Goal: Task Accomplishment & Management: Use online tool/utility

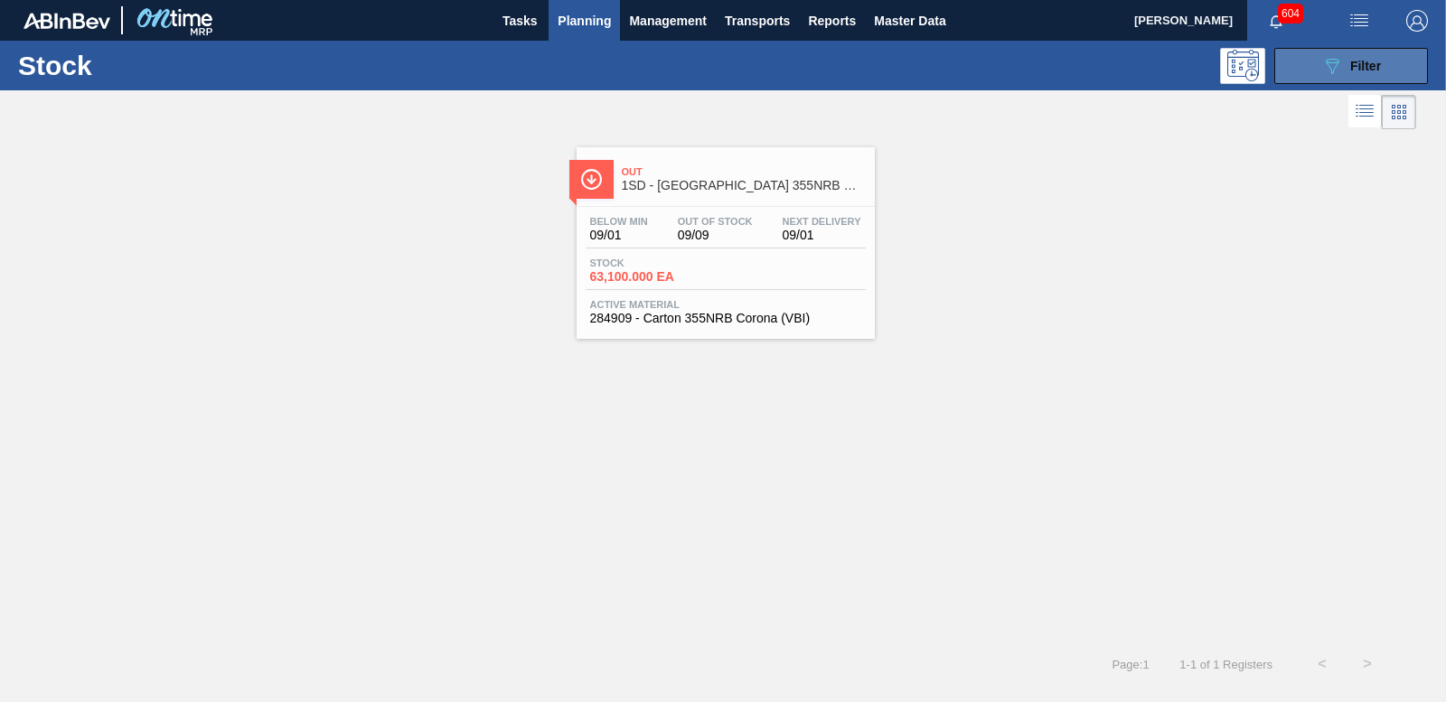
click at [1315, 71] on button "089F7B8B-B2A5-4AFE-B5C0-19BA573D28AC Filter" at bounding box center [1351, 66] width 154 height 36
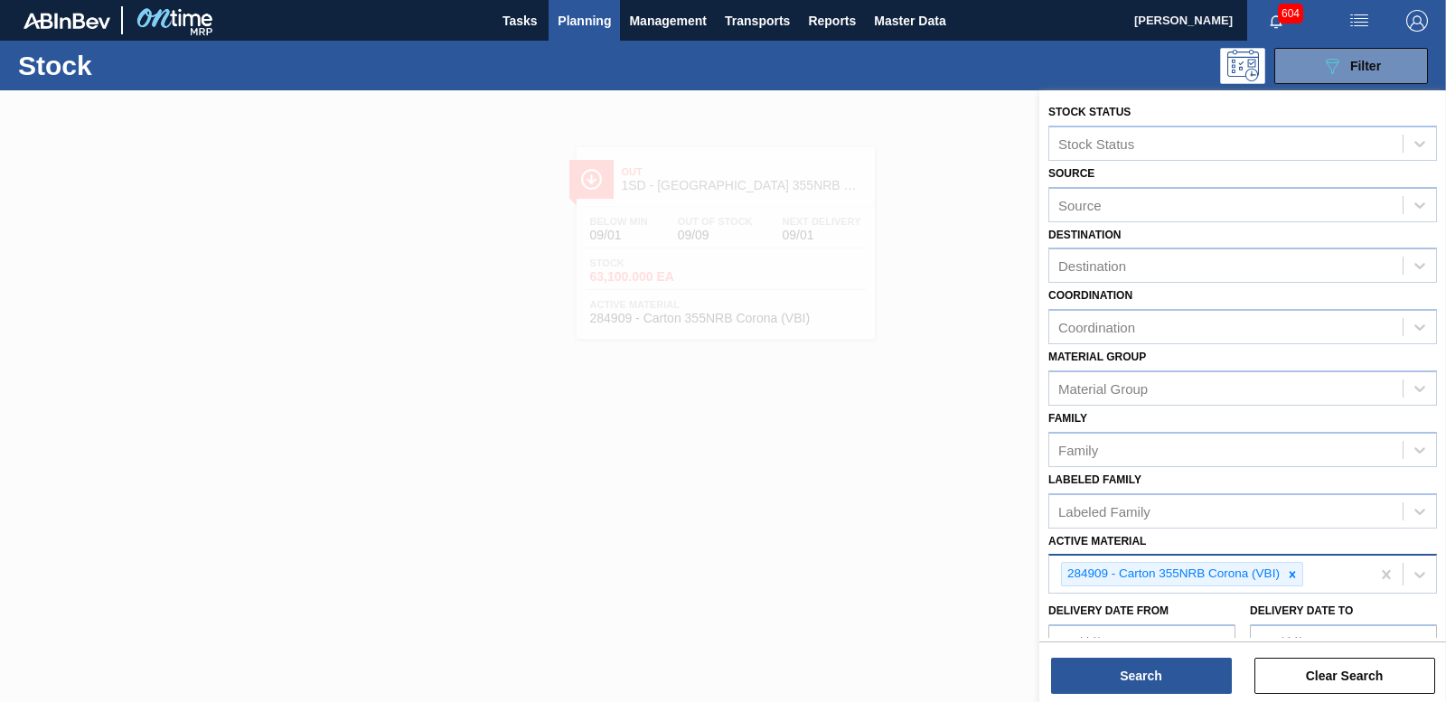
click at [1296, 569] on icon at bounding box center [1292, 574] width 13 height 13
type Material "285154"
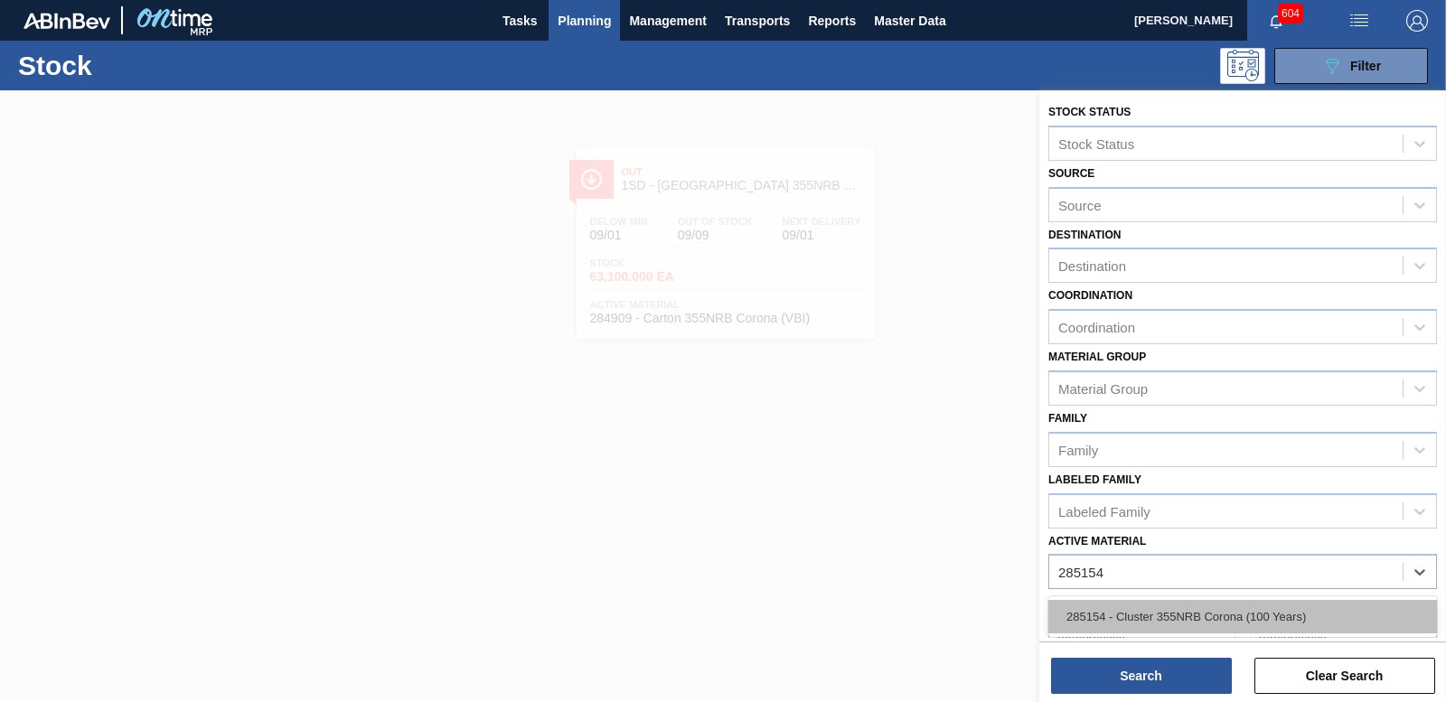
click at [1126, 620] on div "285154 - Cluster 355NRB Corona (100 Years)" at bounding box center [1242, 616] width 389 height 33
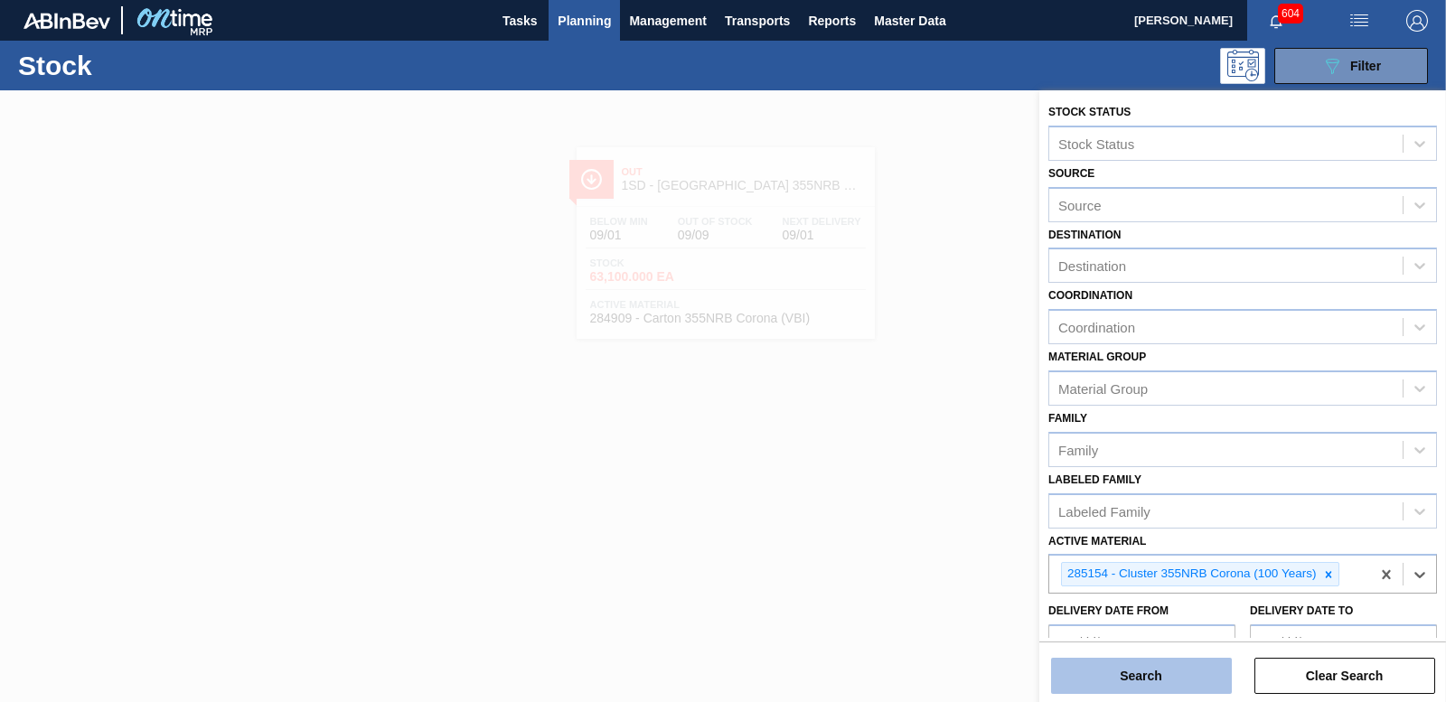
click at [1134, 658] on button "Search" at bounding box center [1141, 676] width 181 height 36
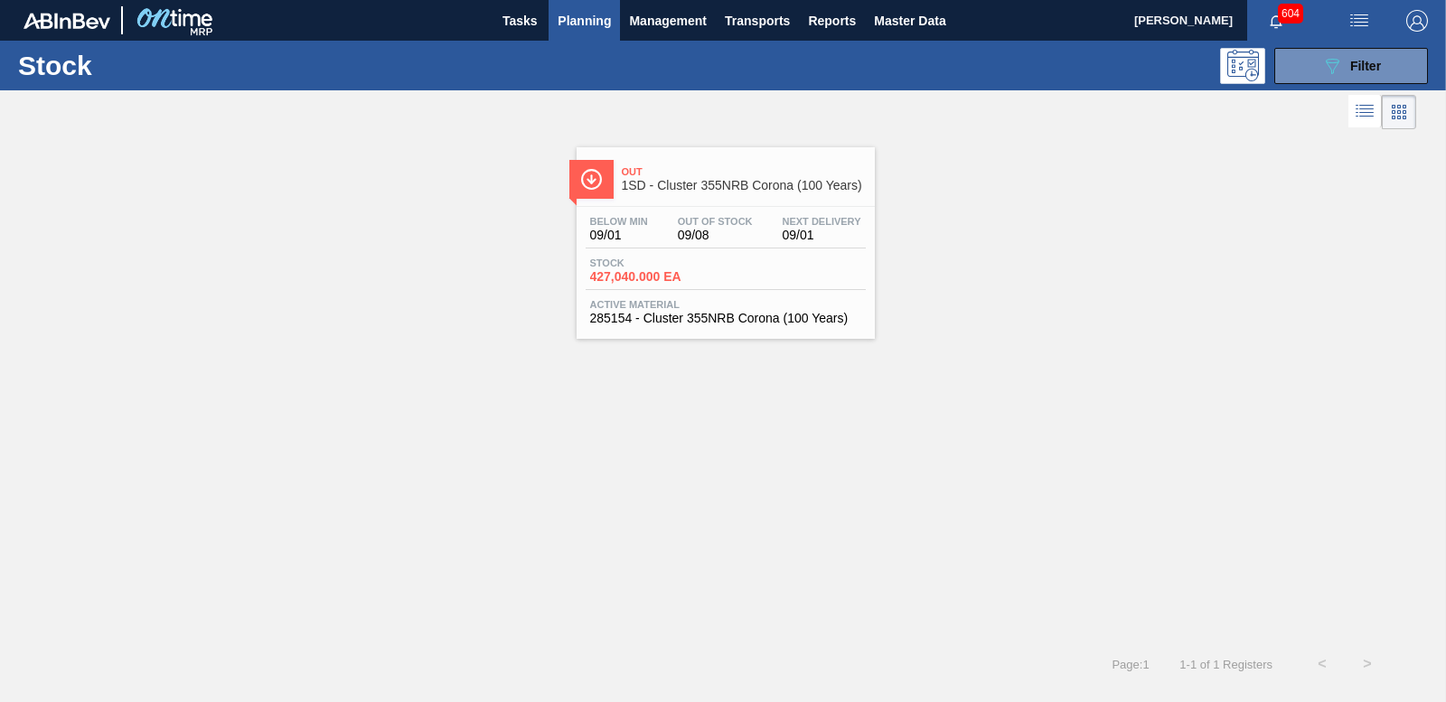
click at [648, 277] on span "427,040.000 EA" at bounding box center [653, 277] width 127 height 14
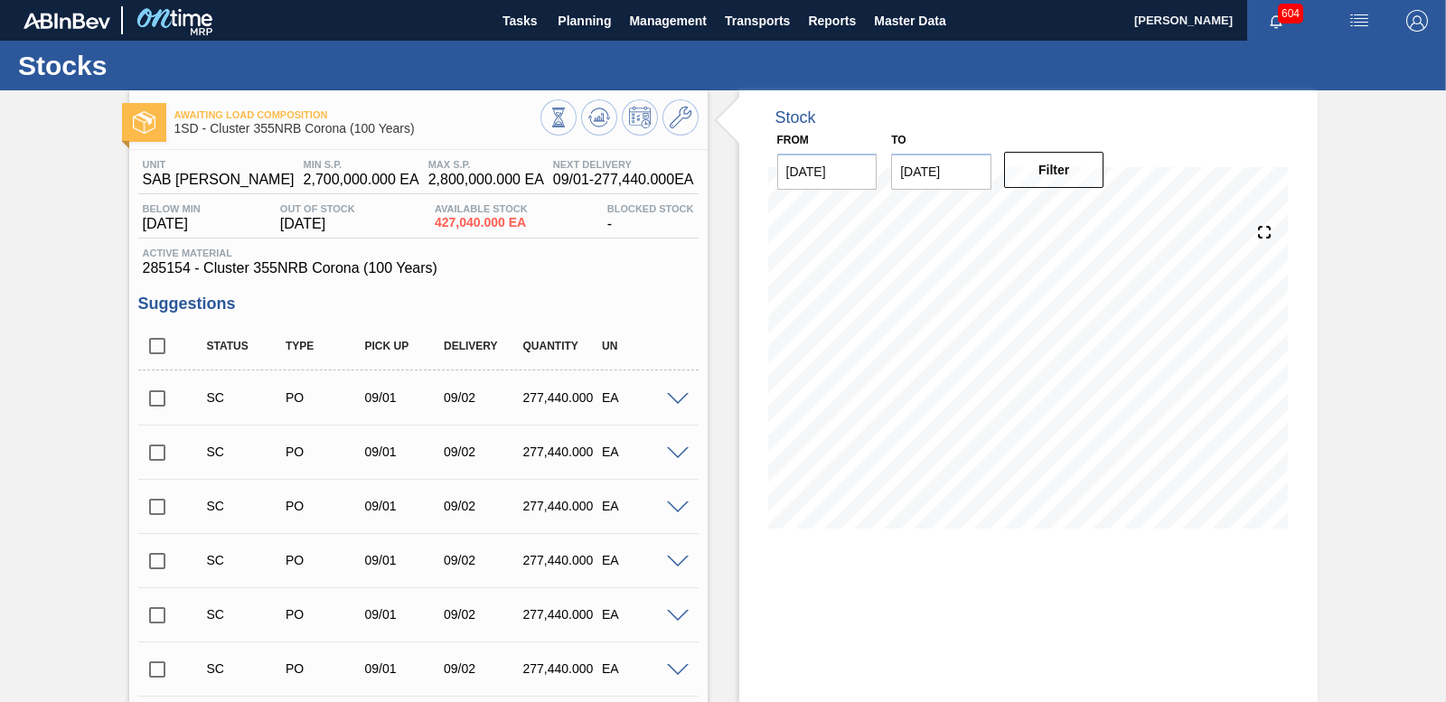
click at [159, 399] on input "checkbox" at bounding box center [157, 399] width 38 height 38
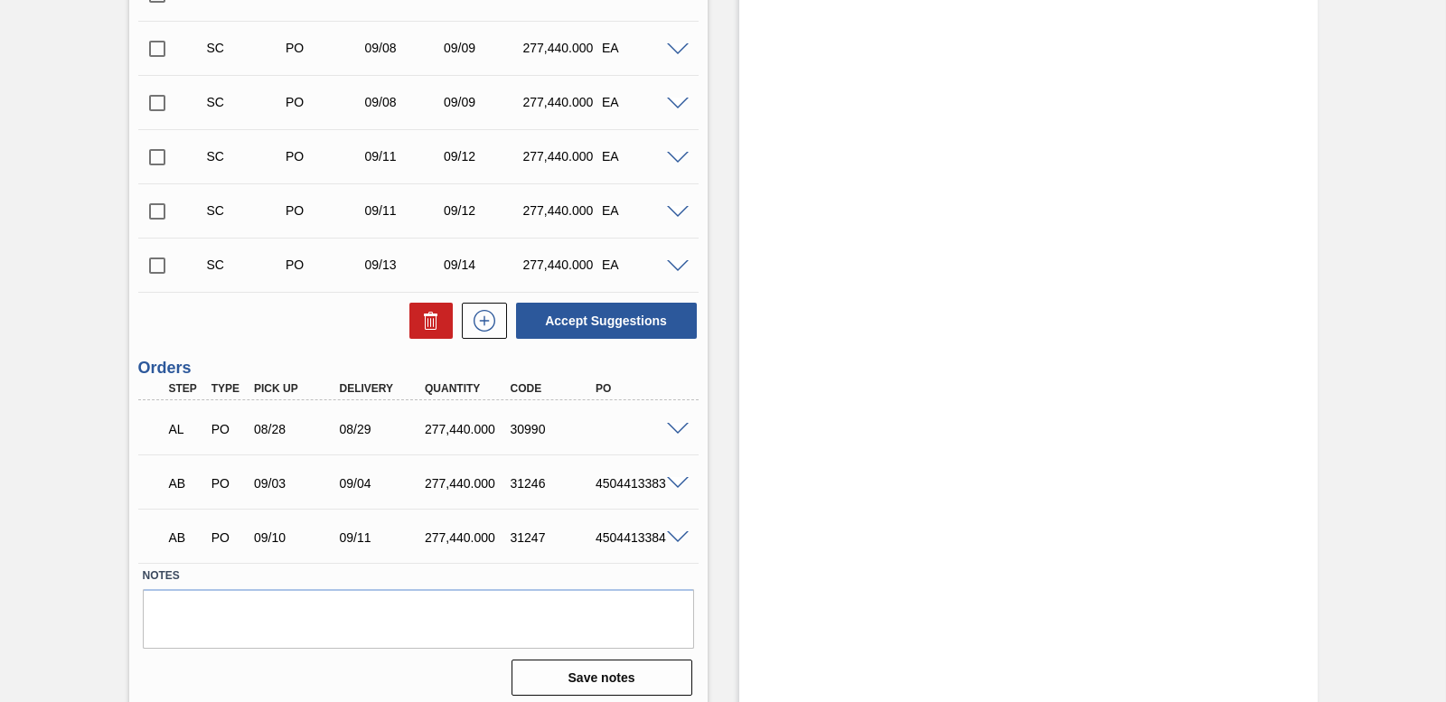
scroll to position [901, 0]
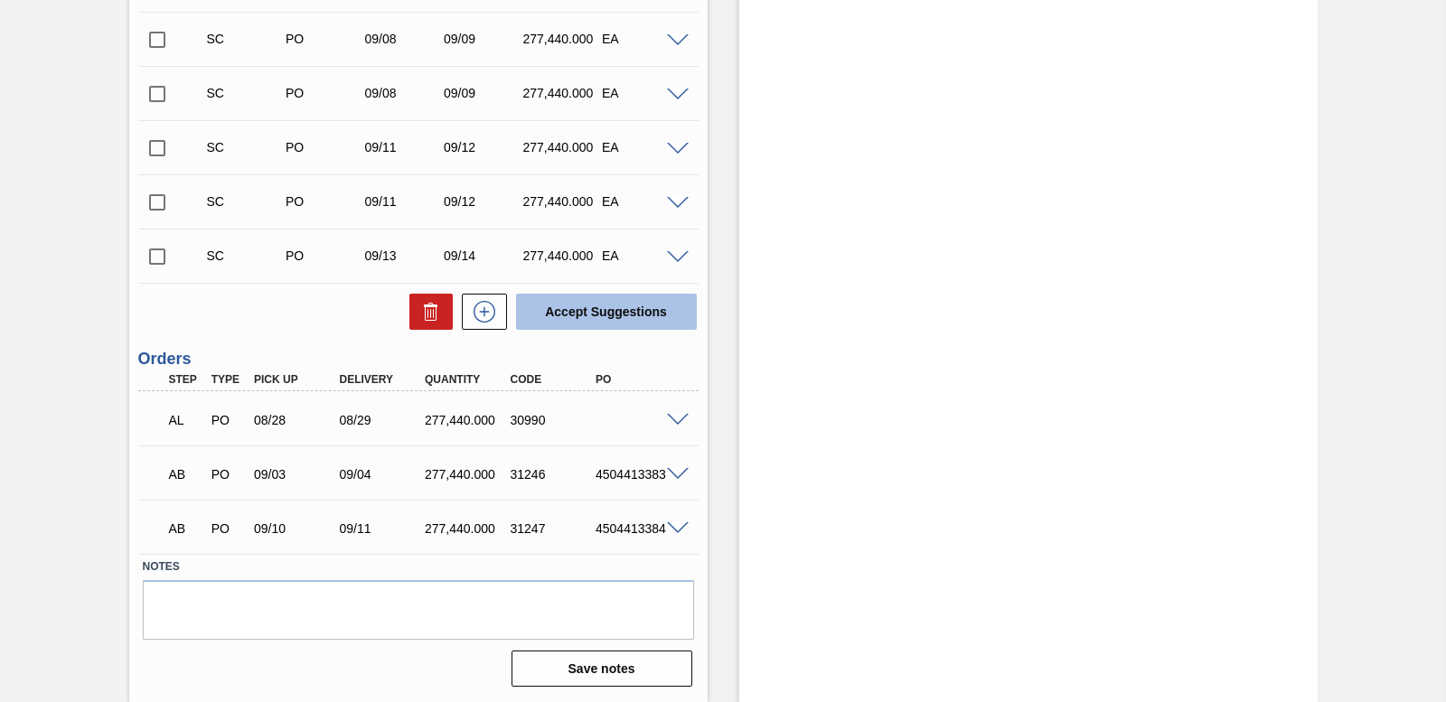
click at [597, 310] on button "Accept Suggestions" at bounding box center [606, 312] width 181 height 36
checkbox input "false"
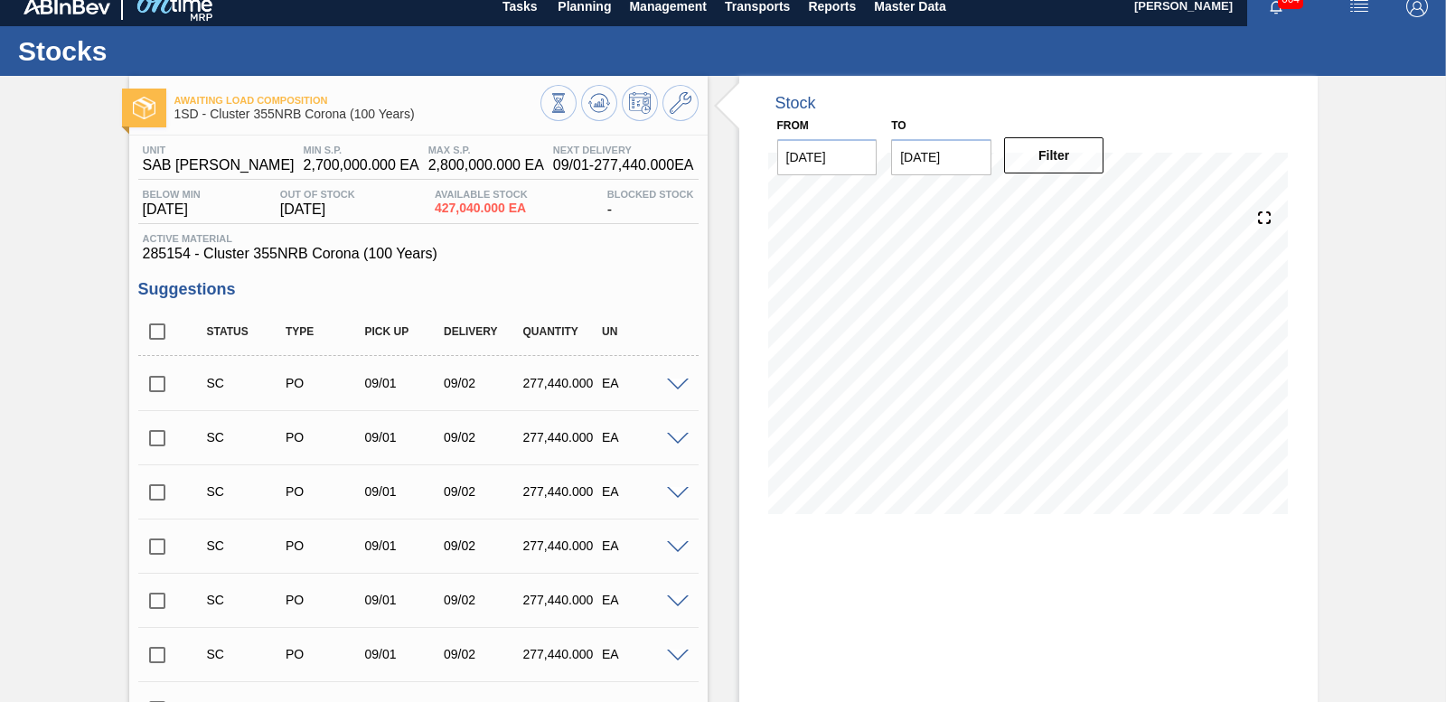
scroll to position [0, 0]
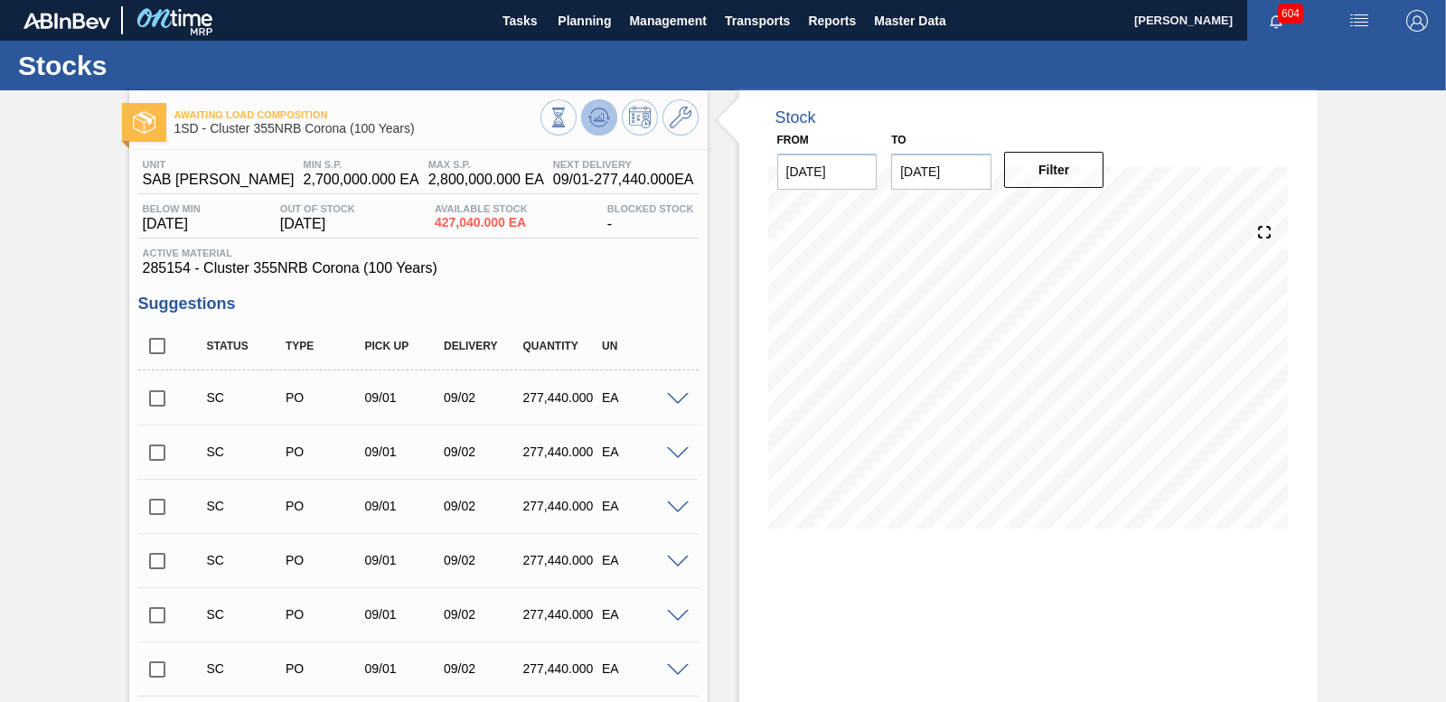
click at [602, 112] on icon at bounding box center [599, 118] width 22 height 22
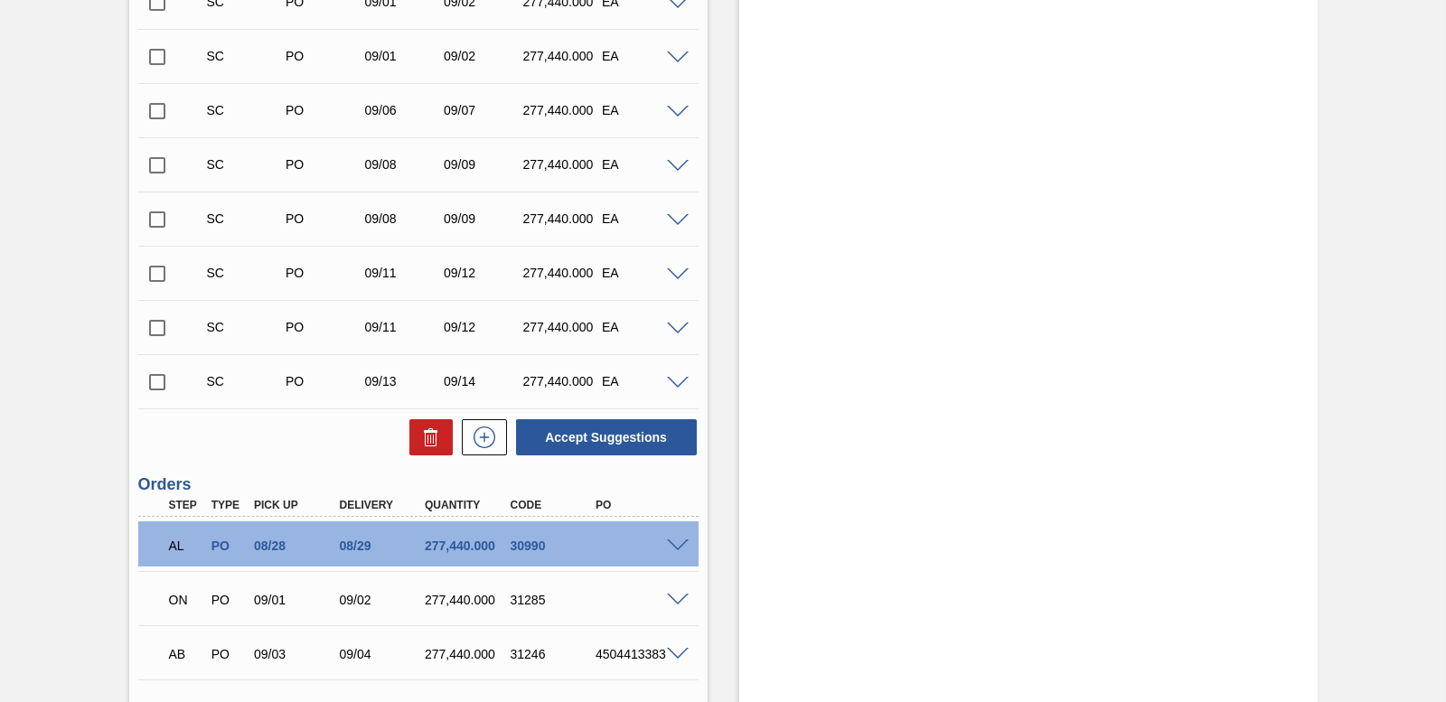
scroll to position [723, 0]
click at [670, 600] on span at bounding box center [678, 599] width 22 height 14
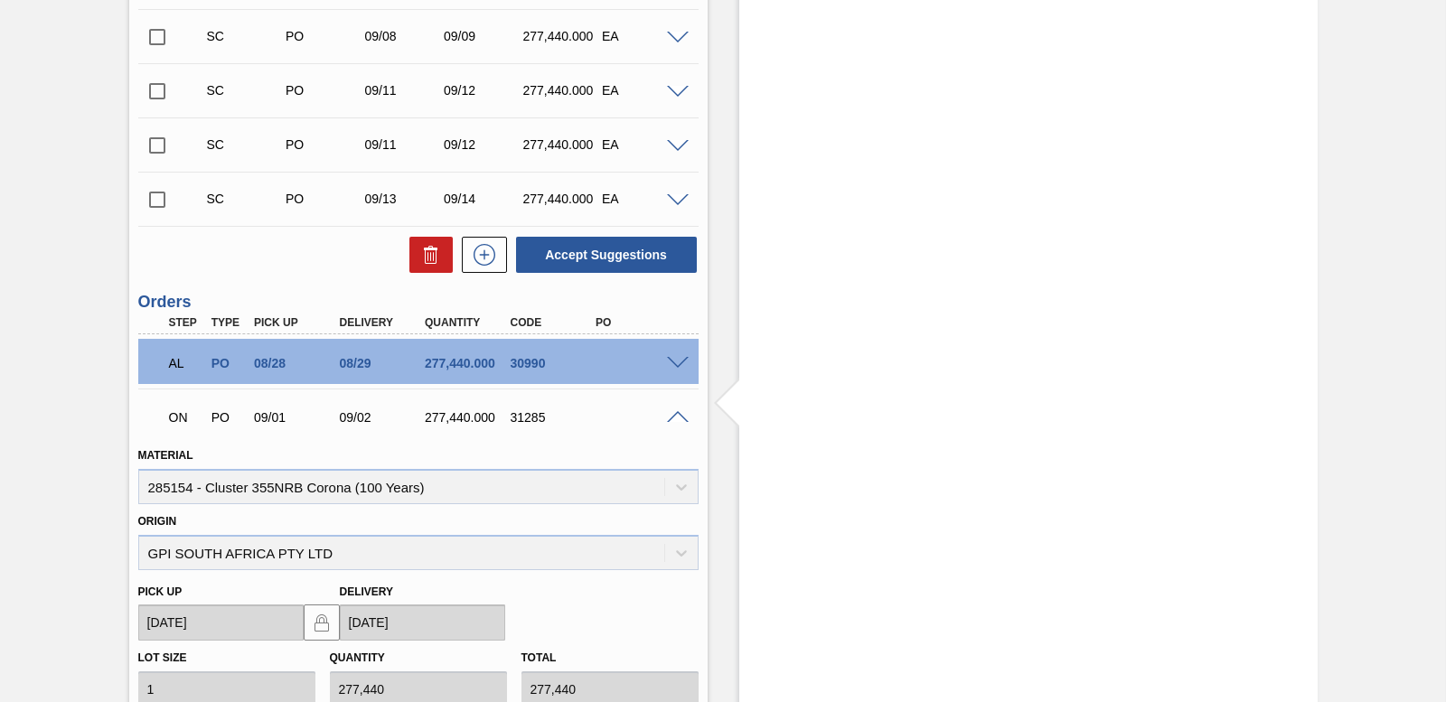
scroll to position [813, 0]
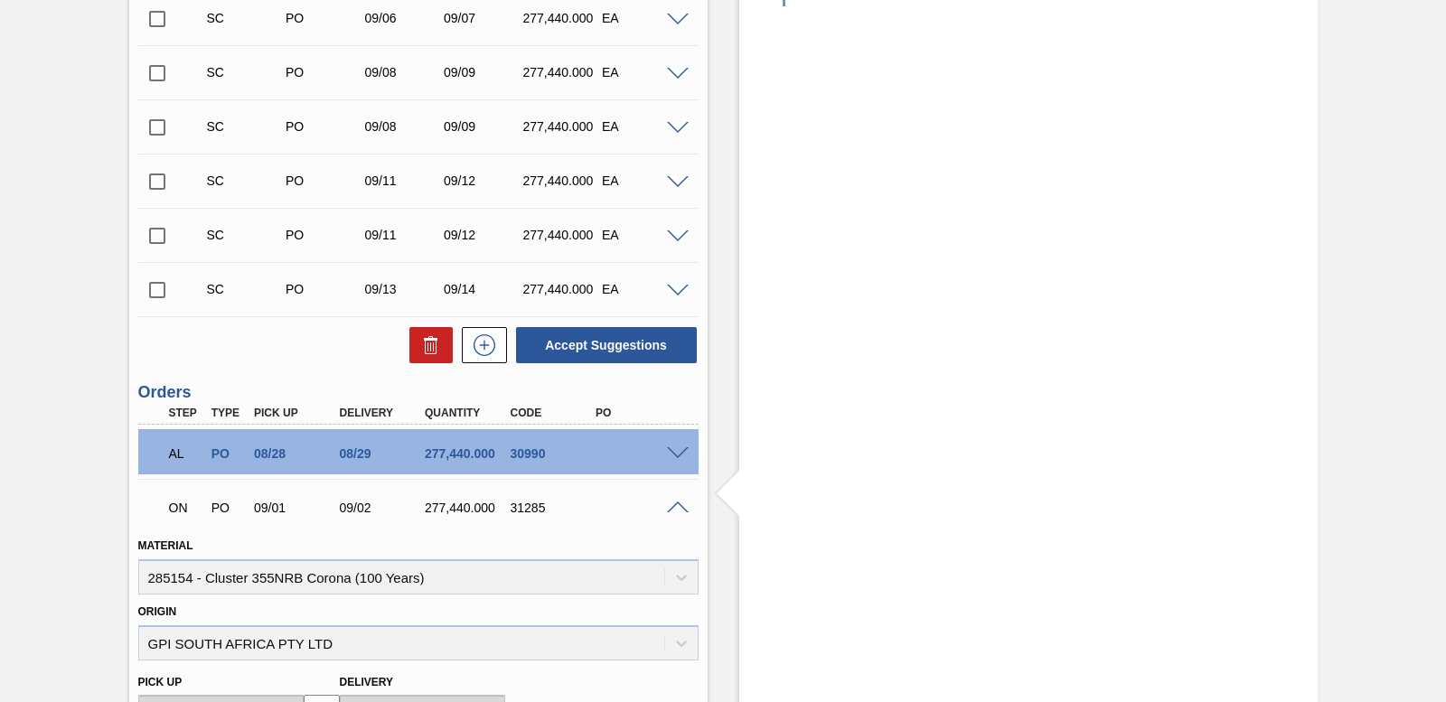
click at [675, 513] on div "ON PO 09/01 09/02 277,440.000 31285" at bounding box center [418, 505] width 560 height 45
click at [669, 505] on span at bounding box center [678, 509] width 22 height 14
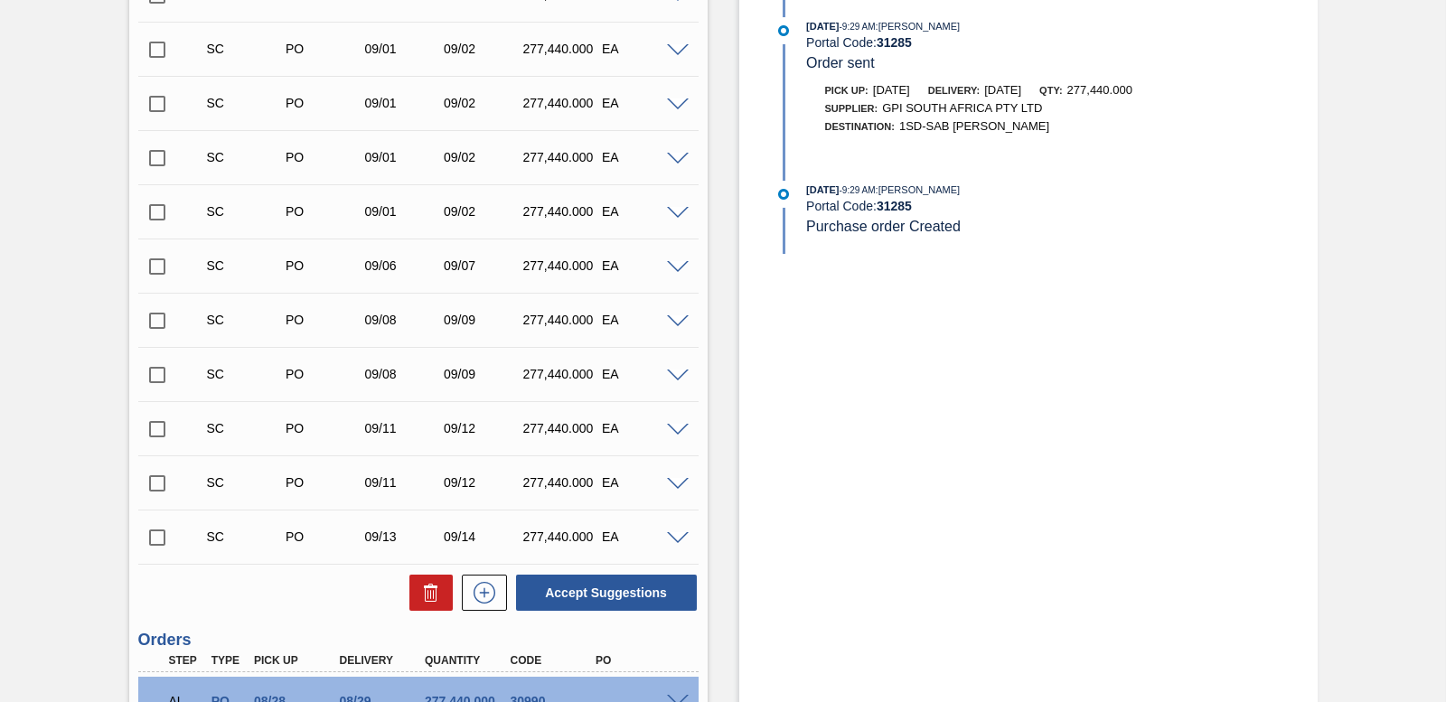
scroll to position [633, 0]
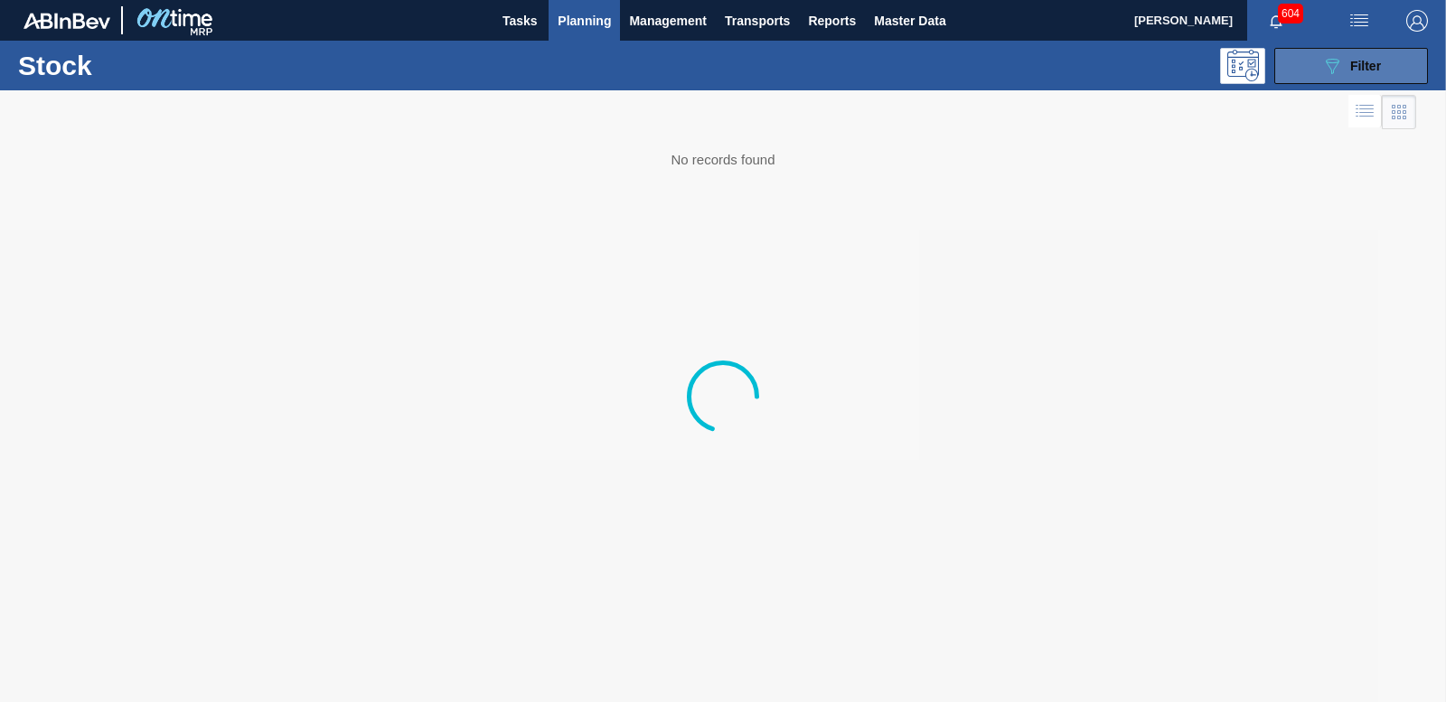
click at [1376, 68] on span "Filter" at bounding box center [1365, 66] width 31 height 14
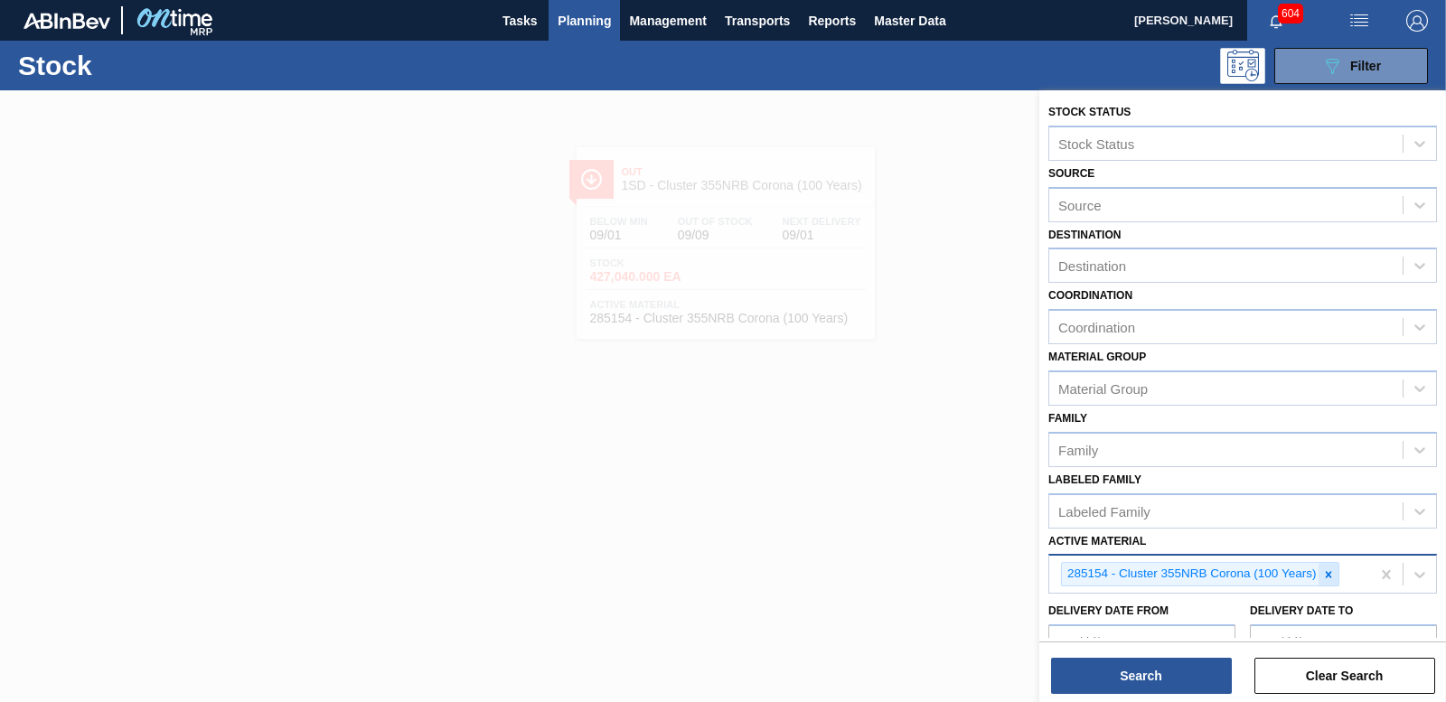
click at [1326, 577] on icon at bounding box center [1328, 574] width 13 height 13
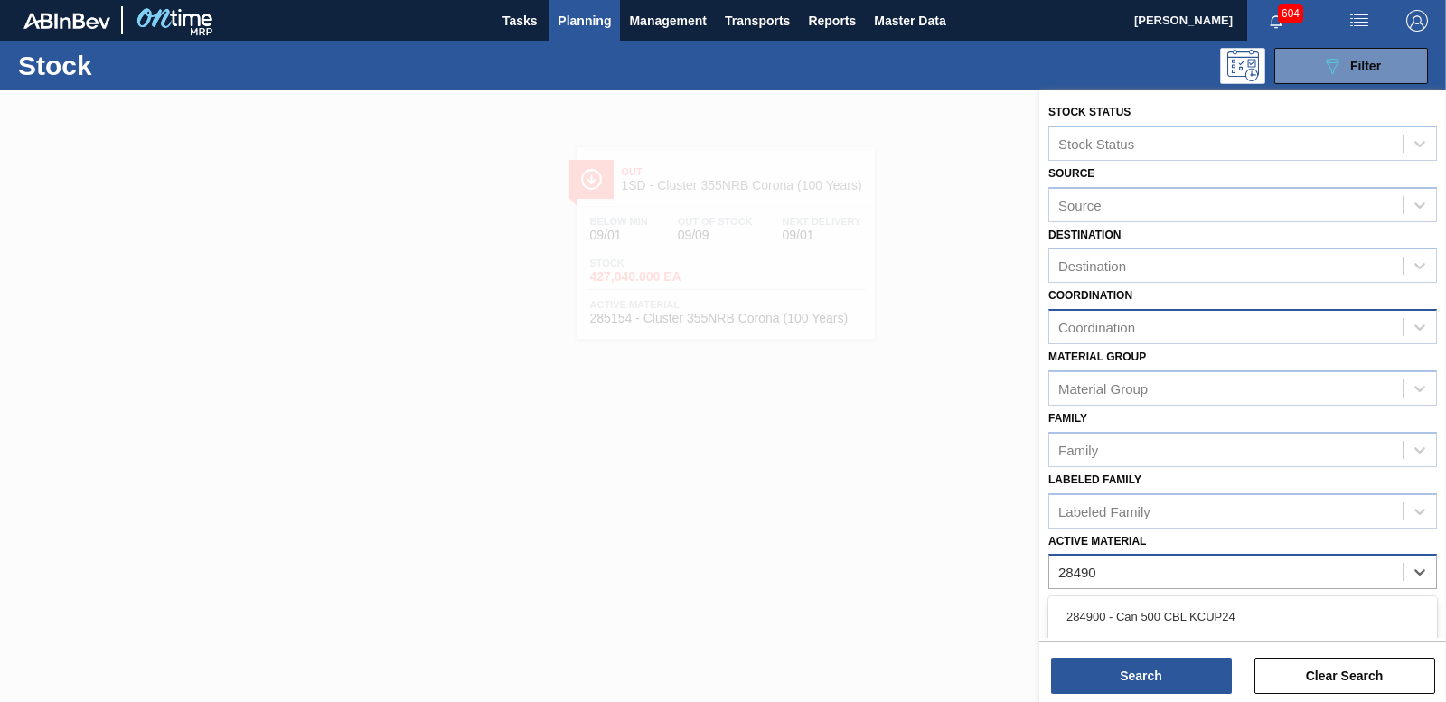
type Material "284909"
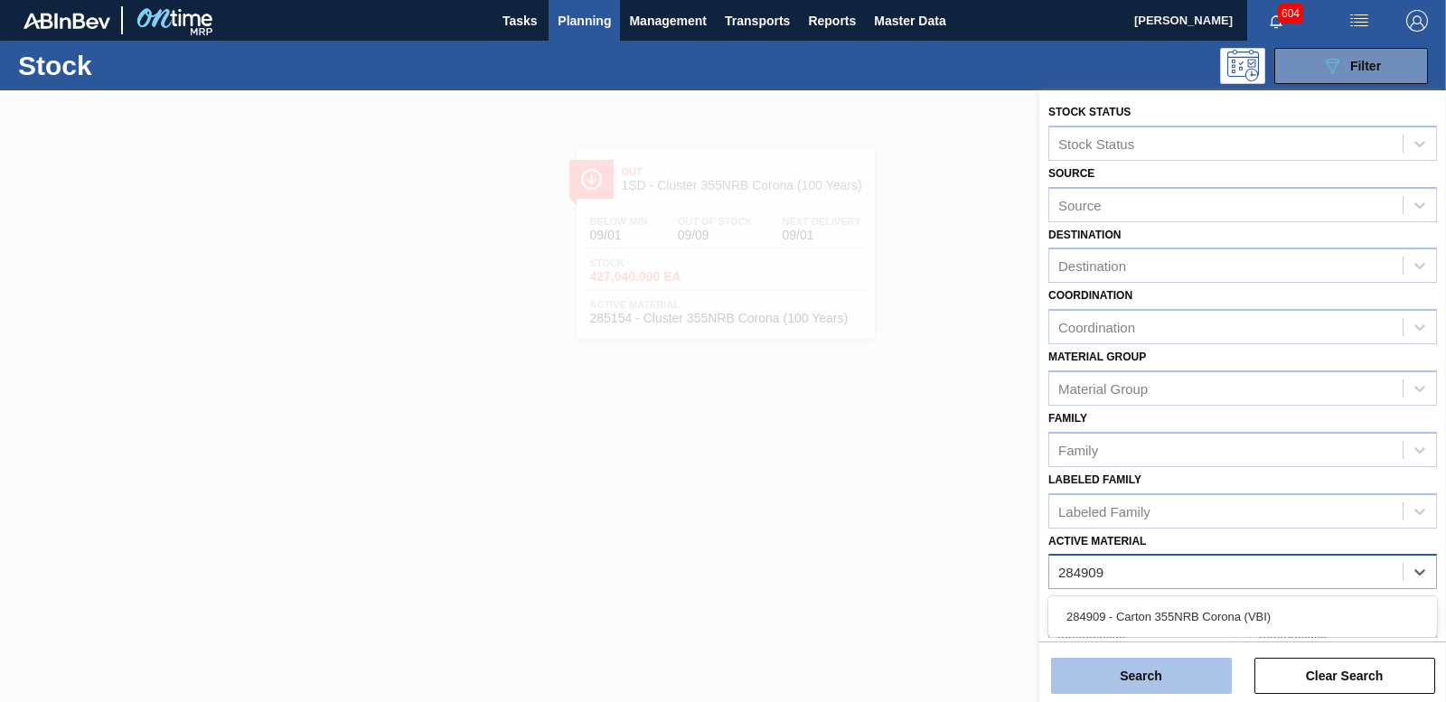
drag, startPoint x: 1211, startPoint y: 604, endPoint x: 1190, endPoint y: 674, distance: 73.5
click at [1211, 605] on div "284909 - Carton 355NRB Corona (VBI)" at bounding box center [1242, 616] width 389 height 33
click at [1124, 681] on button "Search" at bounding box center [1141, 676] width 181 height 36
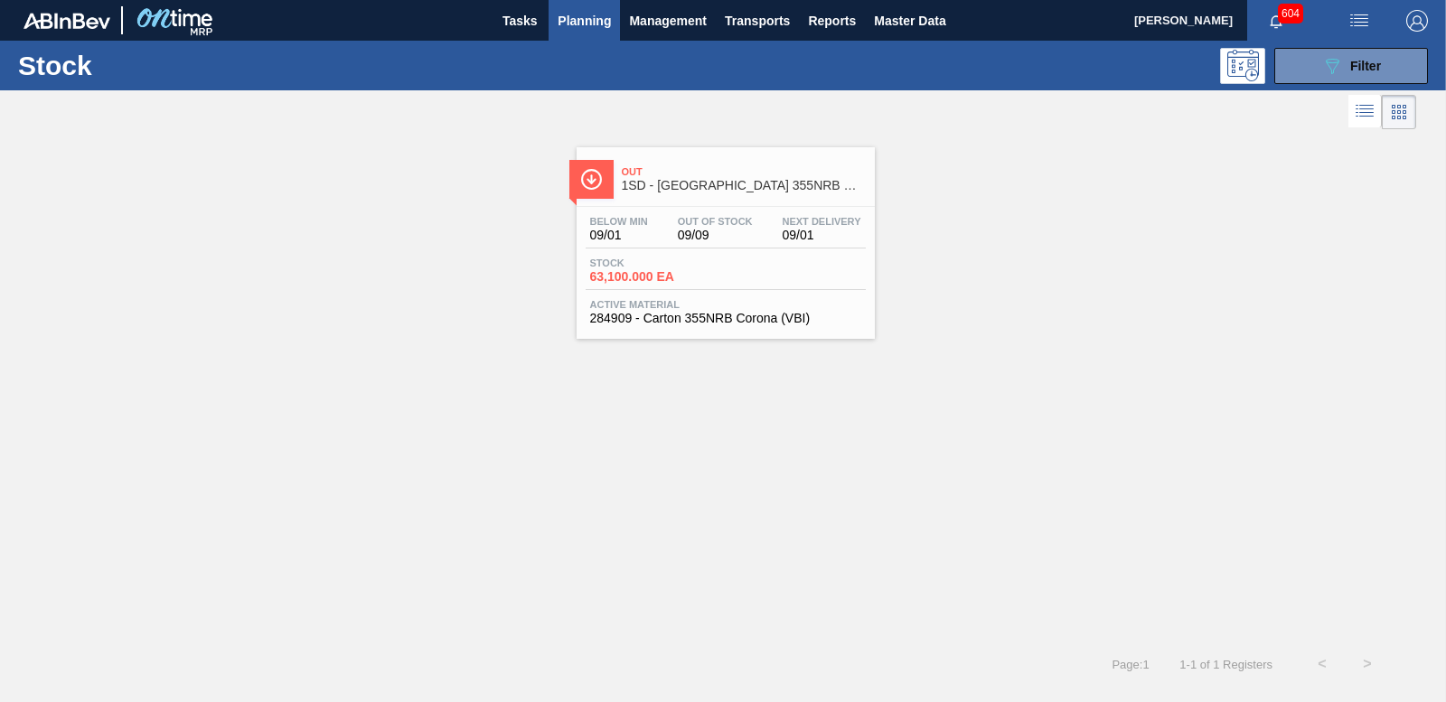
click at [651, 271] on span "63,100.000 EA" at bounding box center [653, 277] width 127 height 14
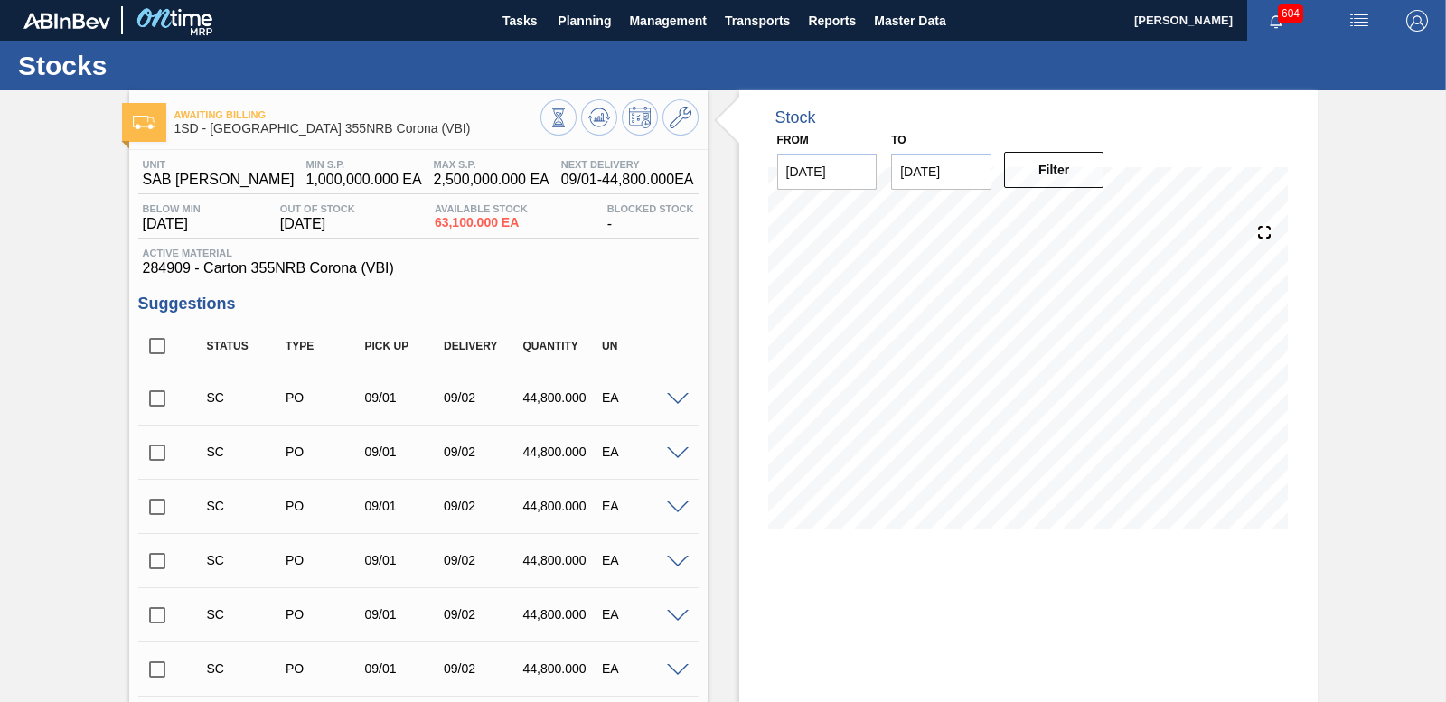
click at [670, 400] on span at bounding box center [678, 400] width 22 height 14
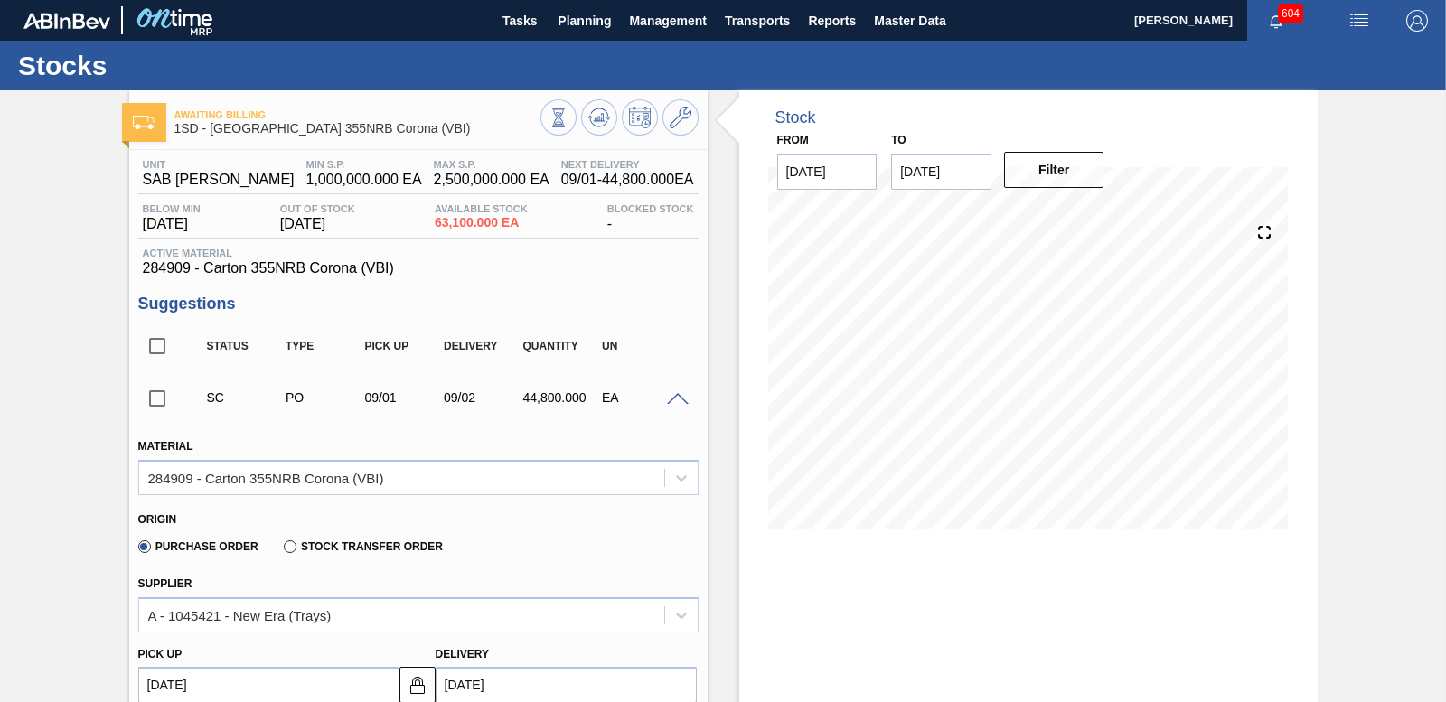
click at [673, 394] on span at bounding box center [678, 400] width 22 height 14
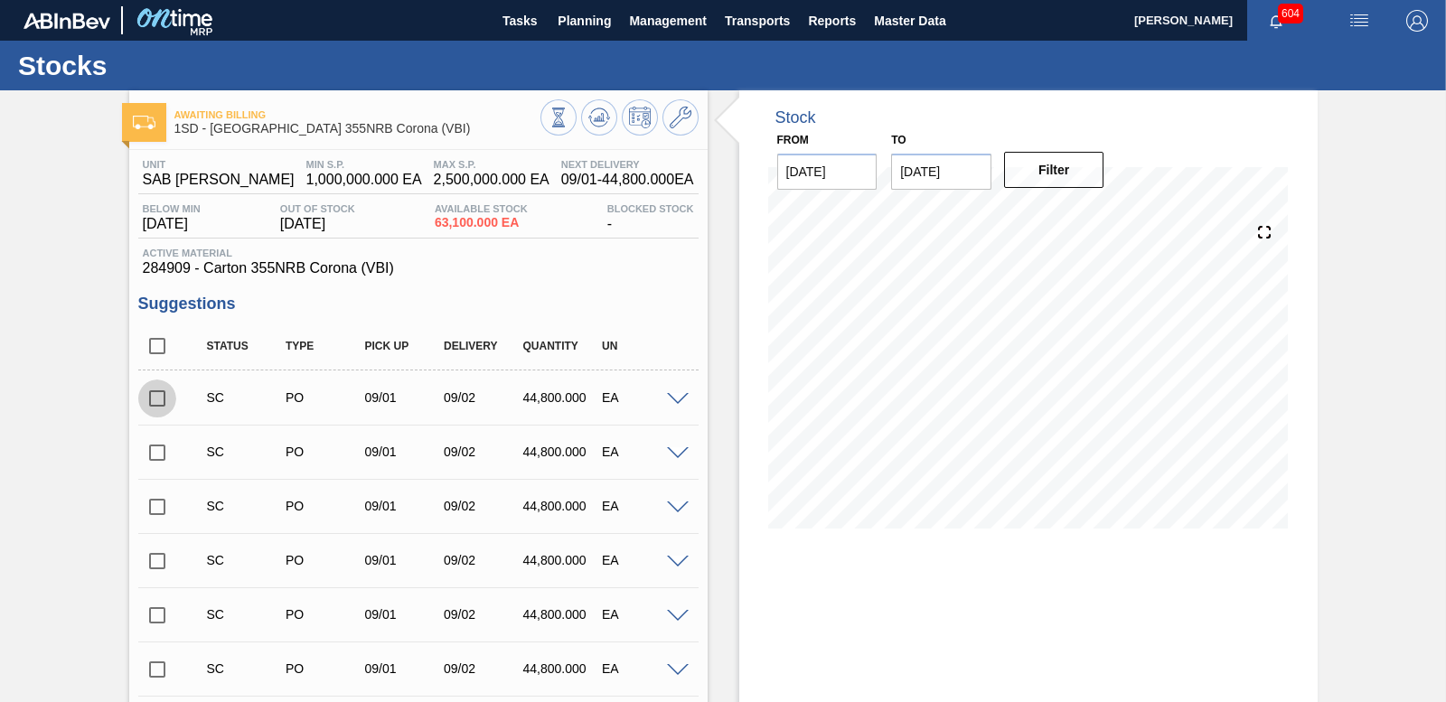
click at [154, 400] on input "checkbox" at bounding box center [157, 399] width 38 height 38
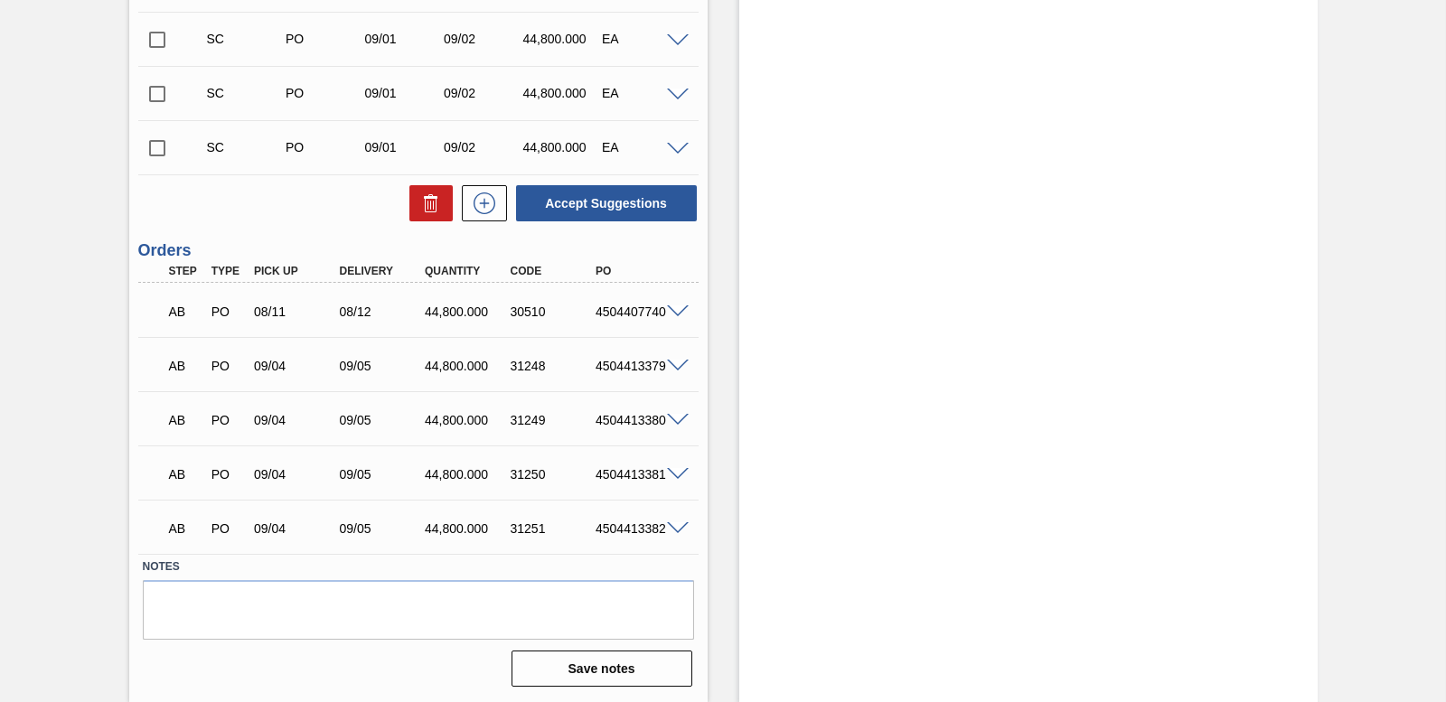
scroll to position [3088, 0]
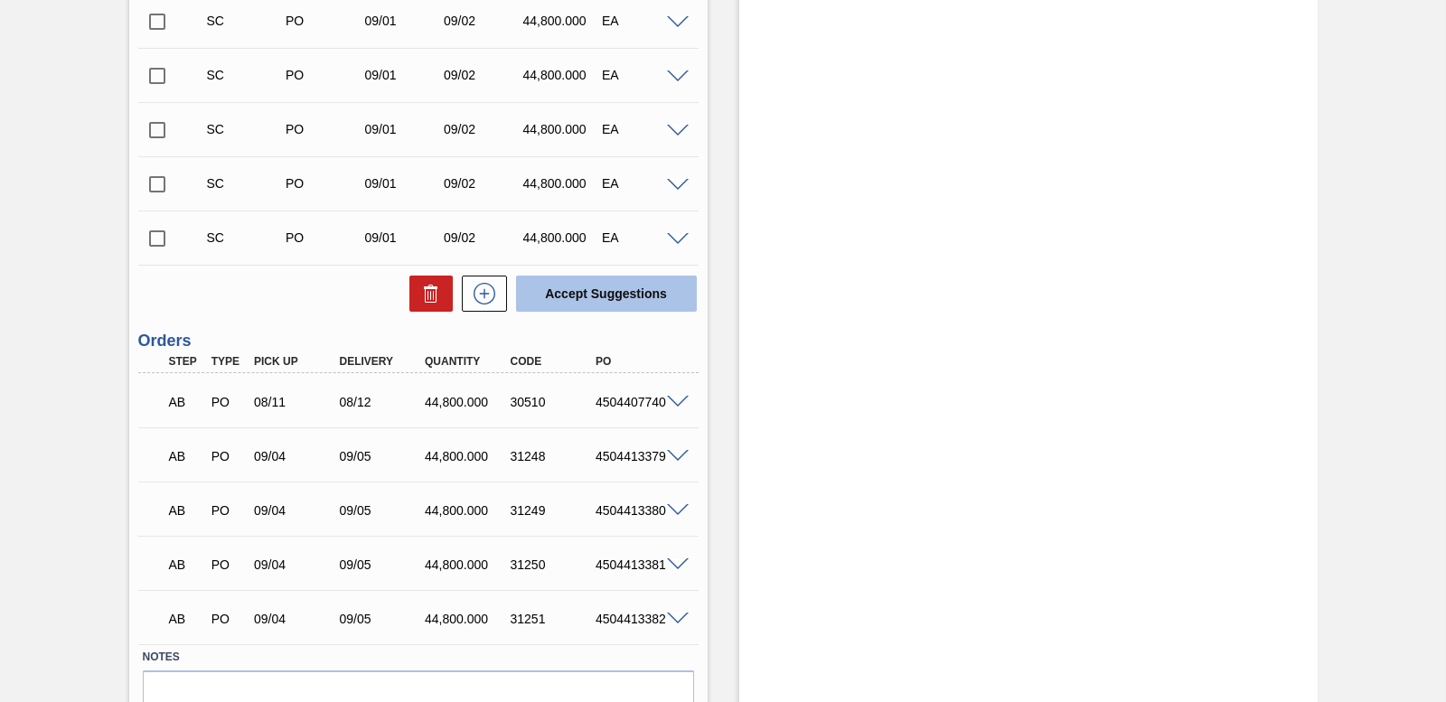
click at [575, 294] on button "Accept Suggestions" at bounding box center [606, 294] width 181 height 36
checkbox input "false"
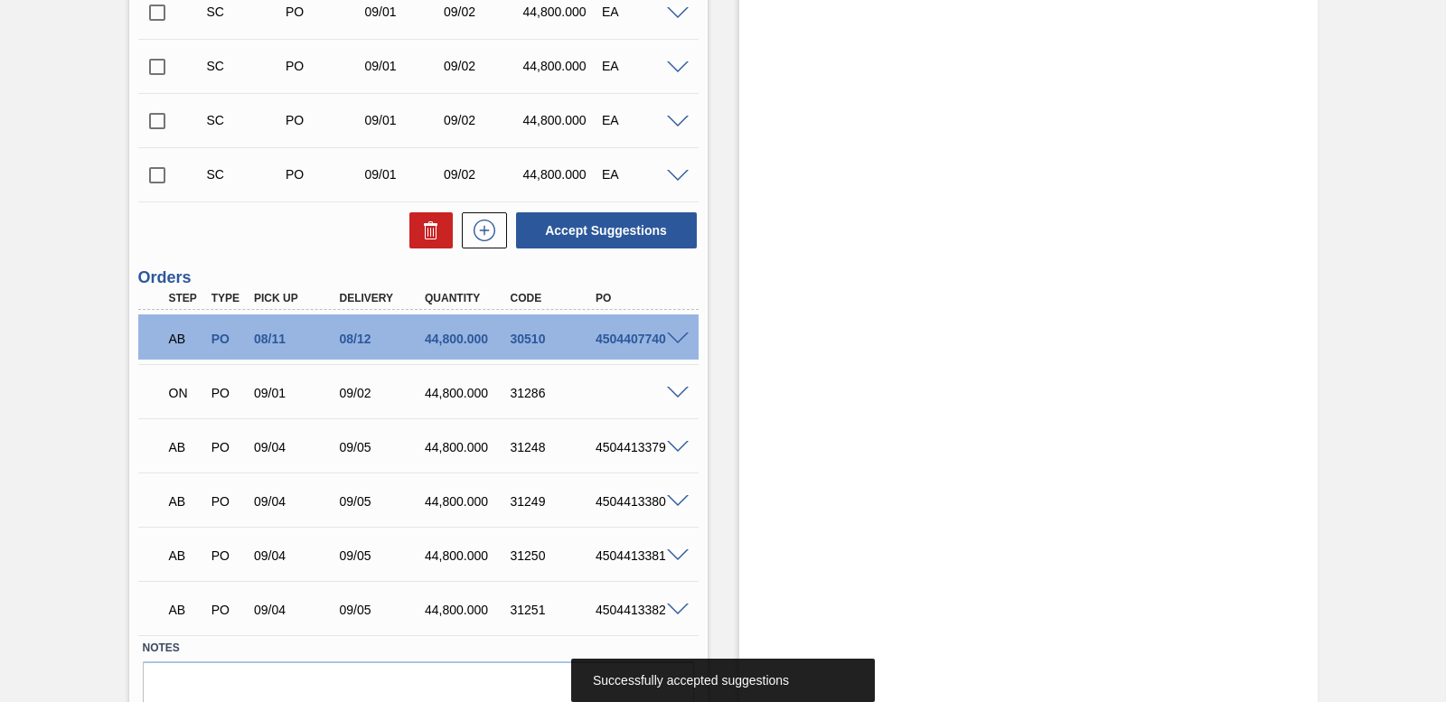
scroll to position [3178, 0]
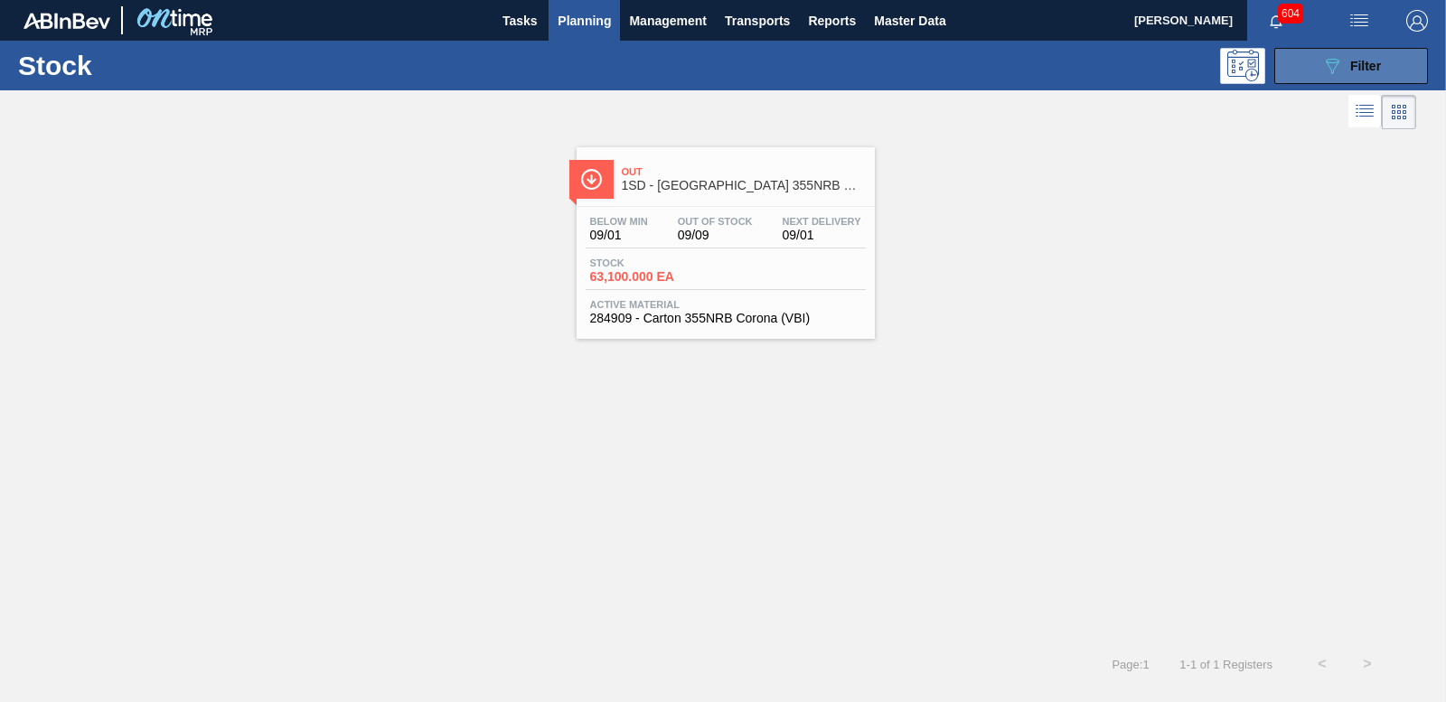
click at [1367, 69] on span "Filter" at bounding box center [1365, 66] width 31 height 14
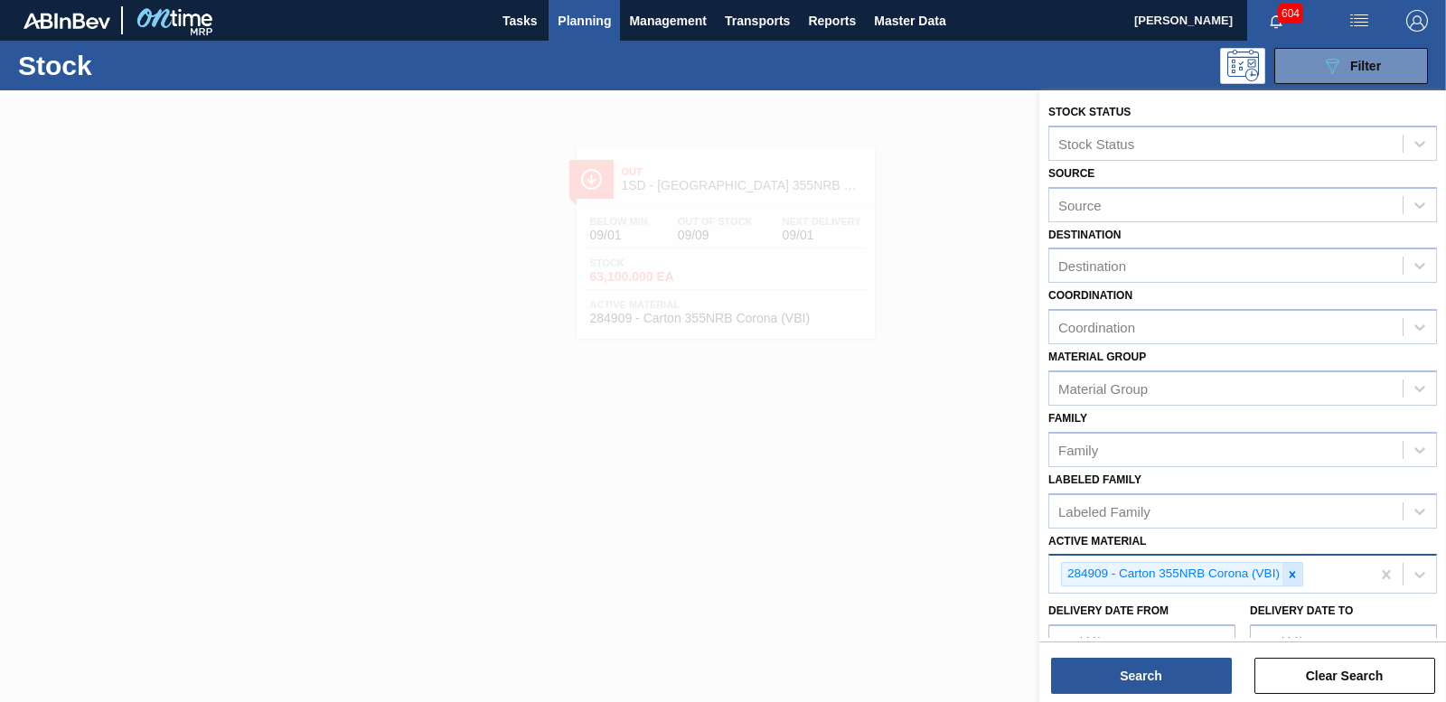
click at [1289, 573] on icon at bounding box center [1292, 574] width 13 height 13
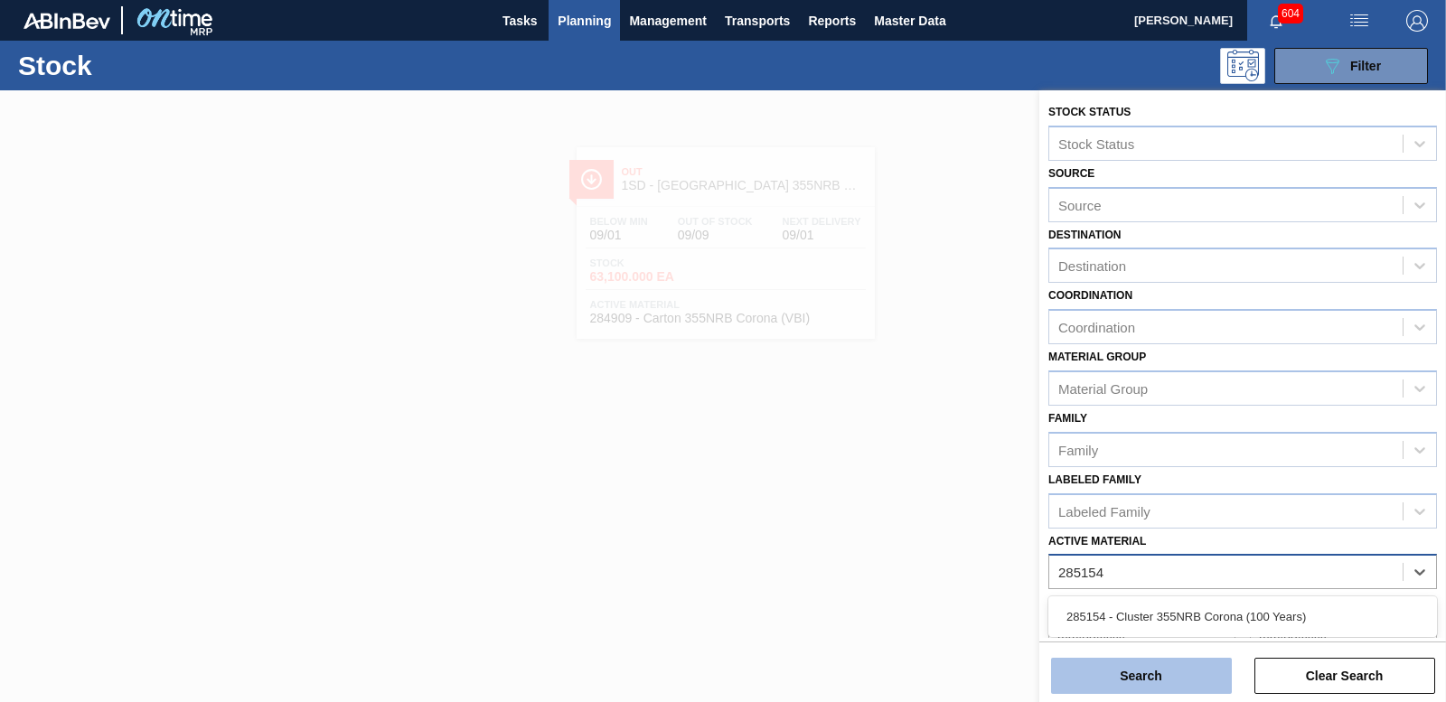
type Material "285154"
click at [1121, 667] on button "Search" at bounding box center [1141, 676] width 181 height 36
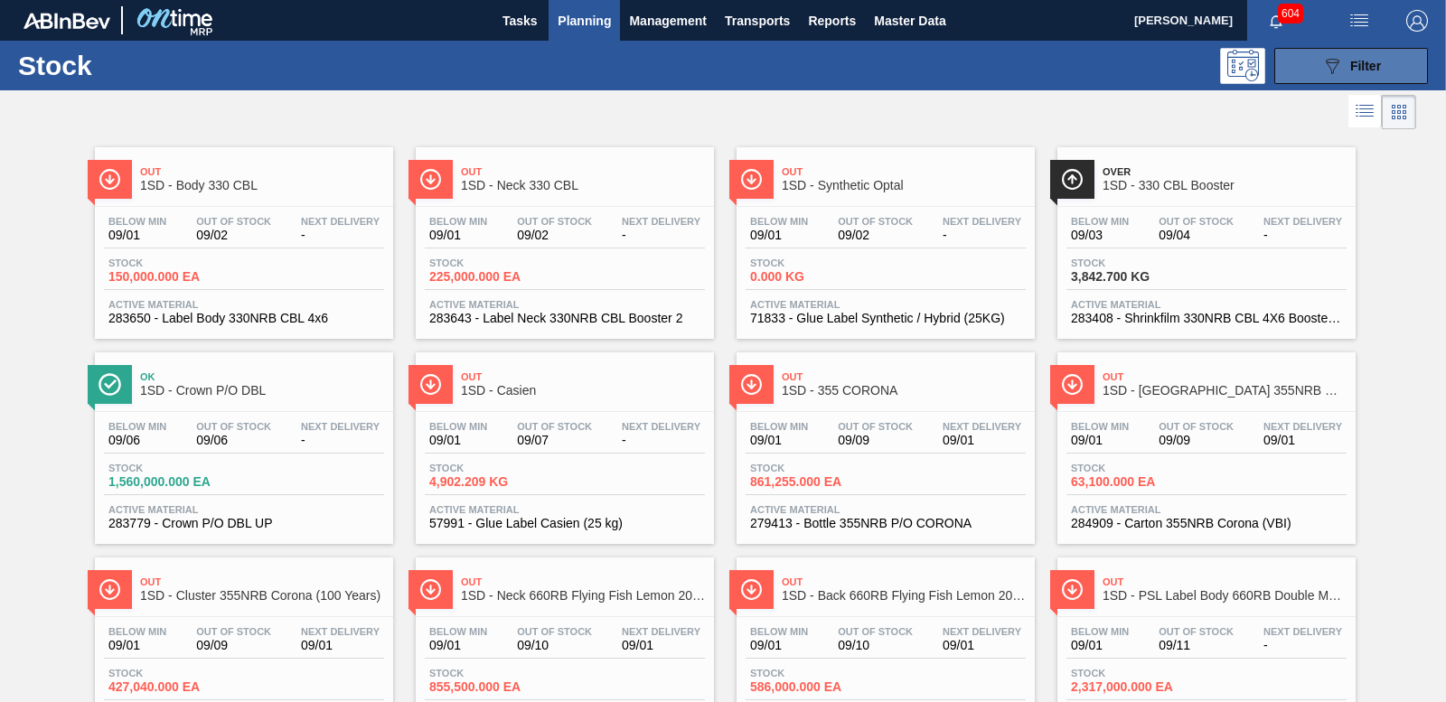
click at [1314, 73] on button "089F7B8B-B2A5-4AFE-B5C0-19BA573D28AC Filter" at bounding box center [1351, 66] width 154 height 36
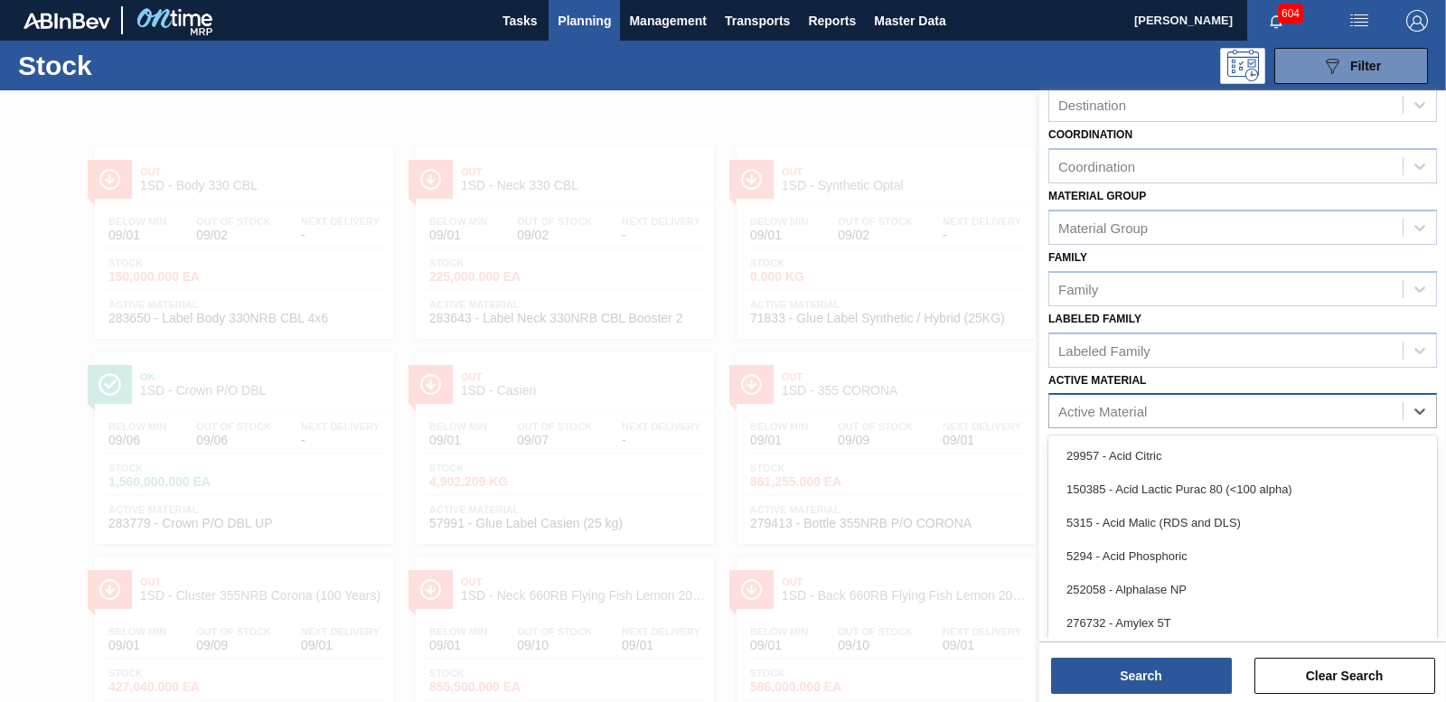
scroll to position [12, 0]
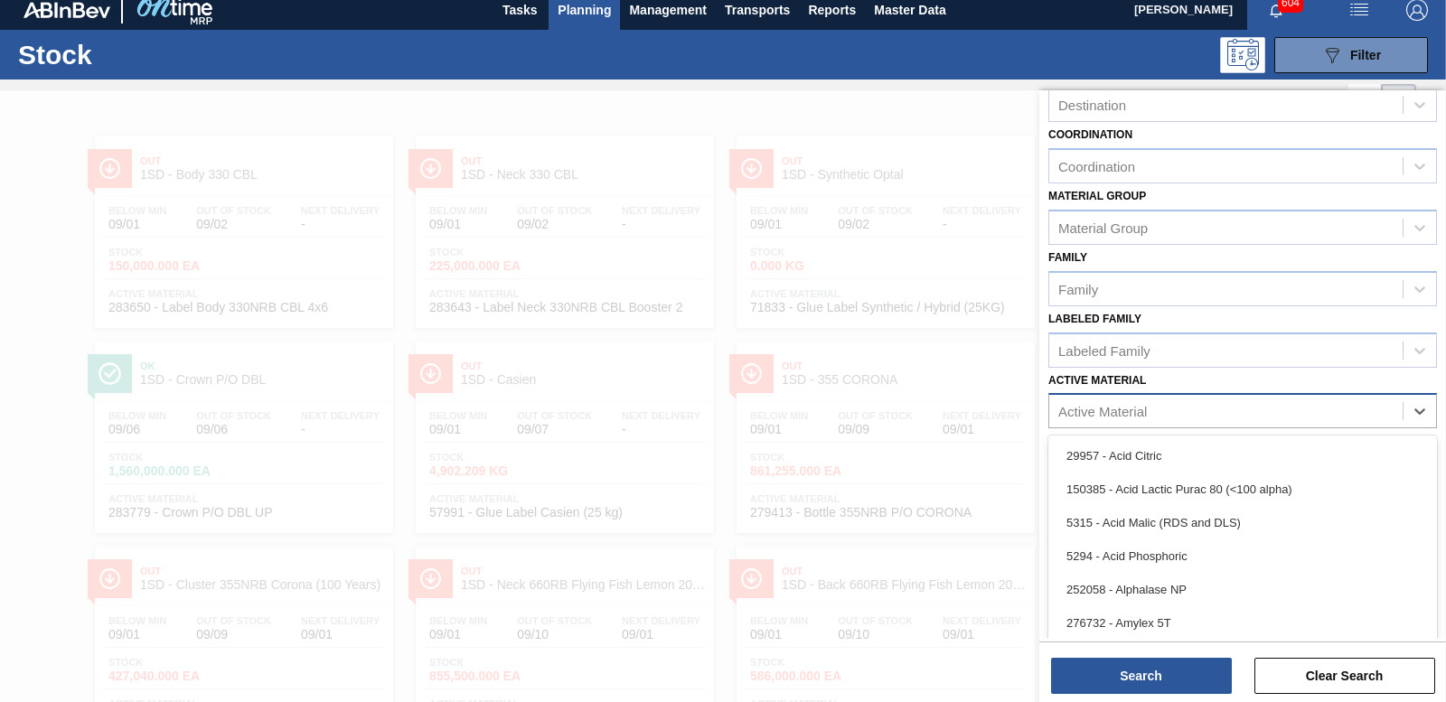
click at [1138, 406] on div "Active Material" at bounding box center [1102, 411] width 89 height 15
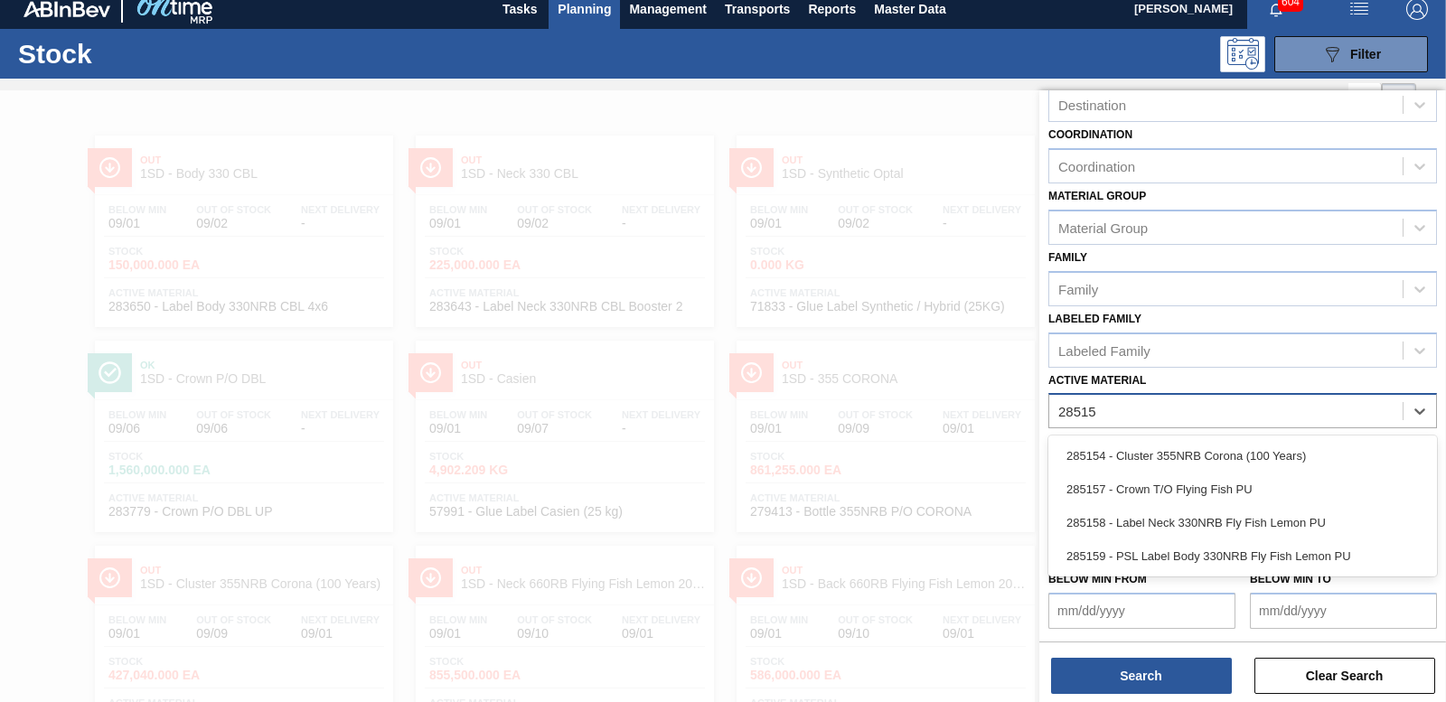
type Material "285154"
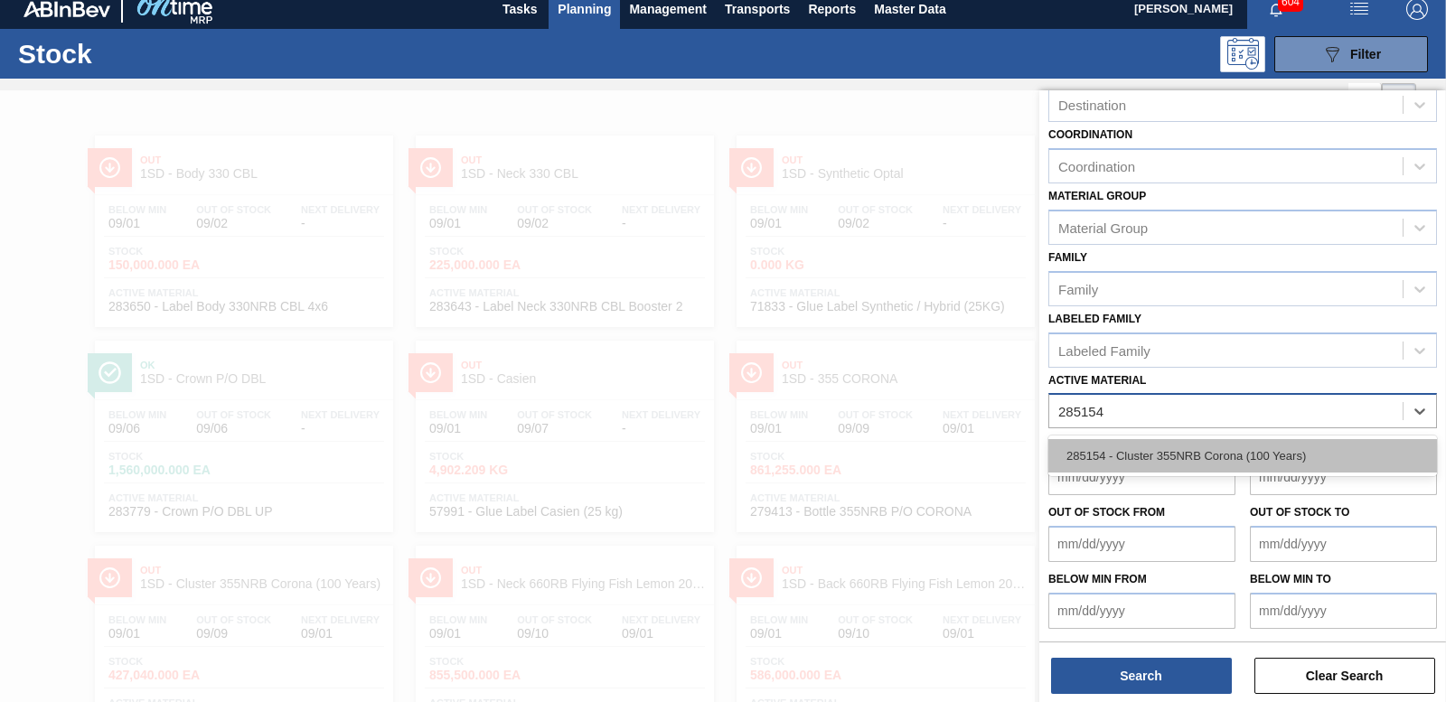
click at [1225, 448] on div "285154 - Cluster 355NRB Corona (100 Years)" at bounding box center [1242, 455] width 389 height 33
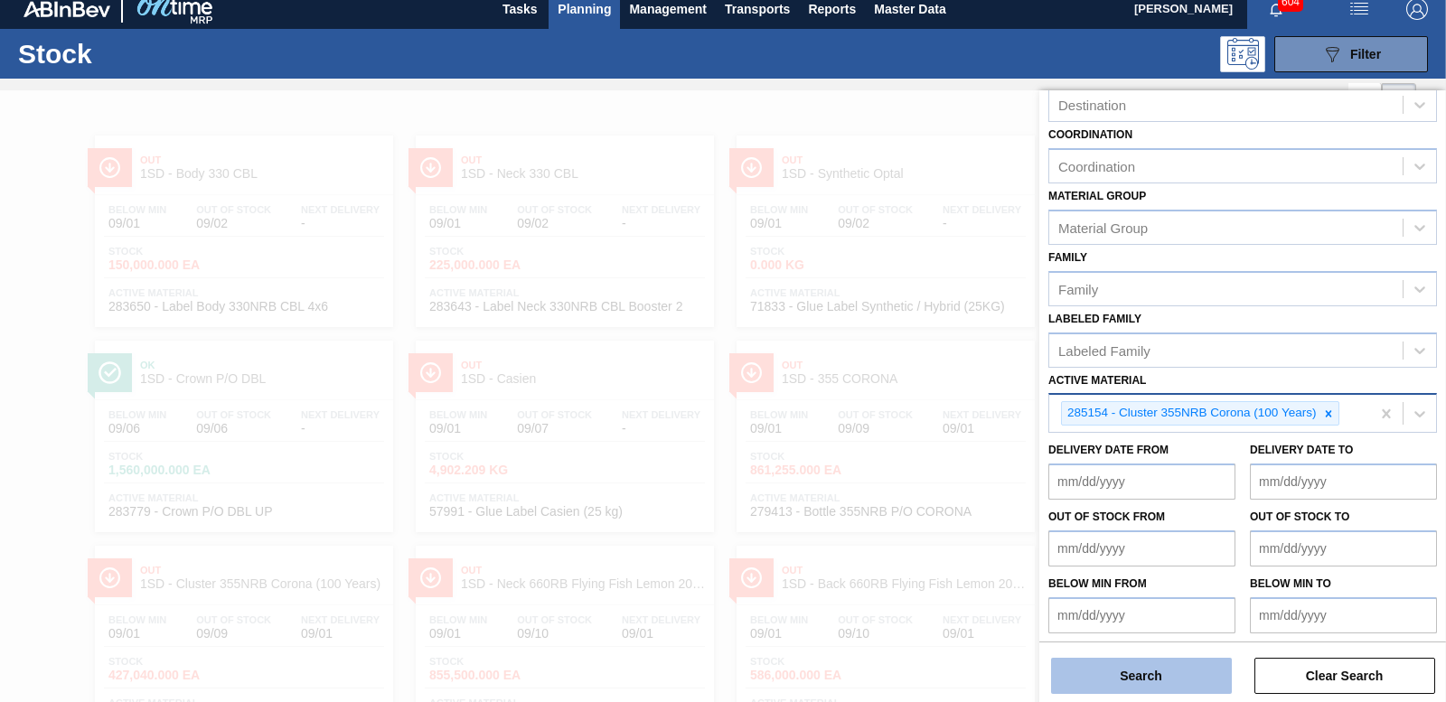
click at [1137, 674] on button "Search" at bounding box center [1141, 676] width 181 height 36
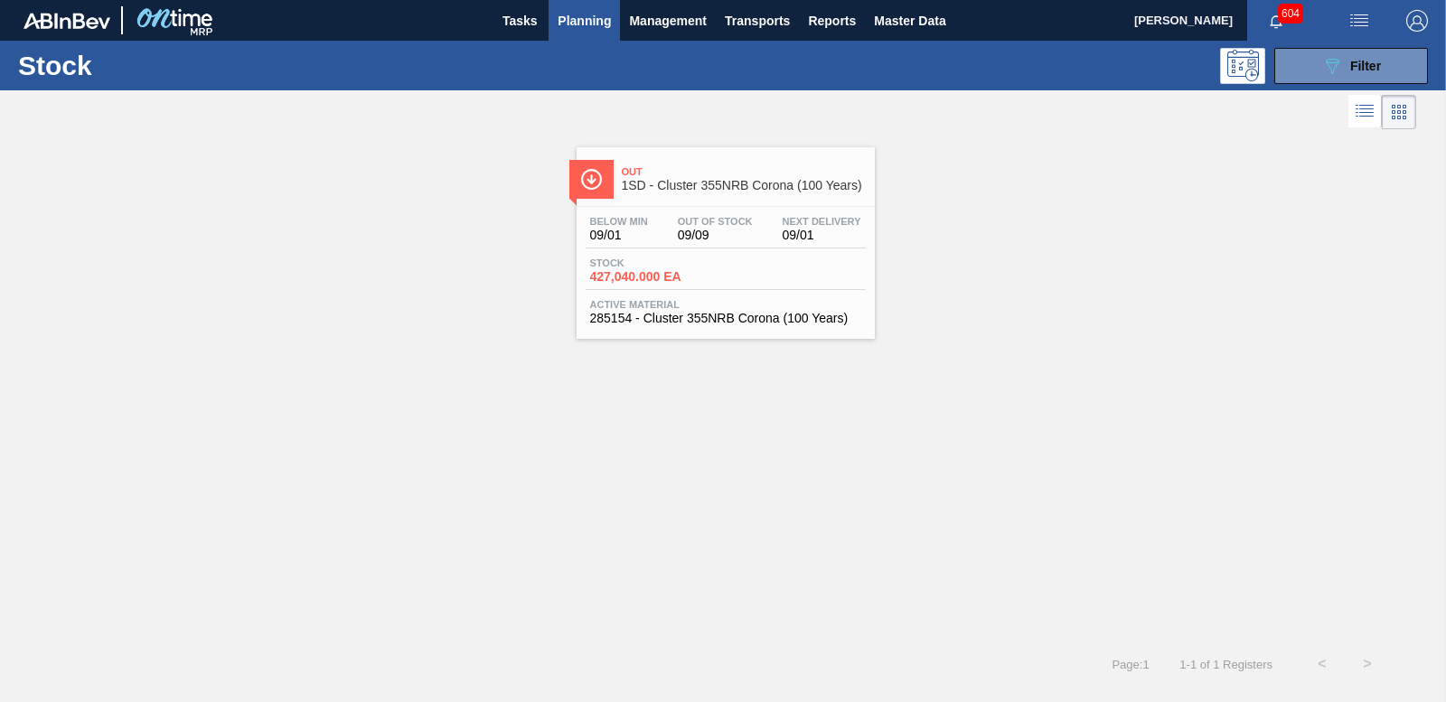
click at [632, 275] on span "427,040.000 EA" at bounding box center [653, 277] width 127 height 14
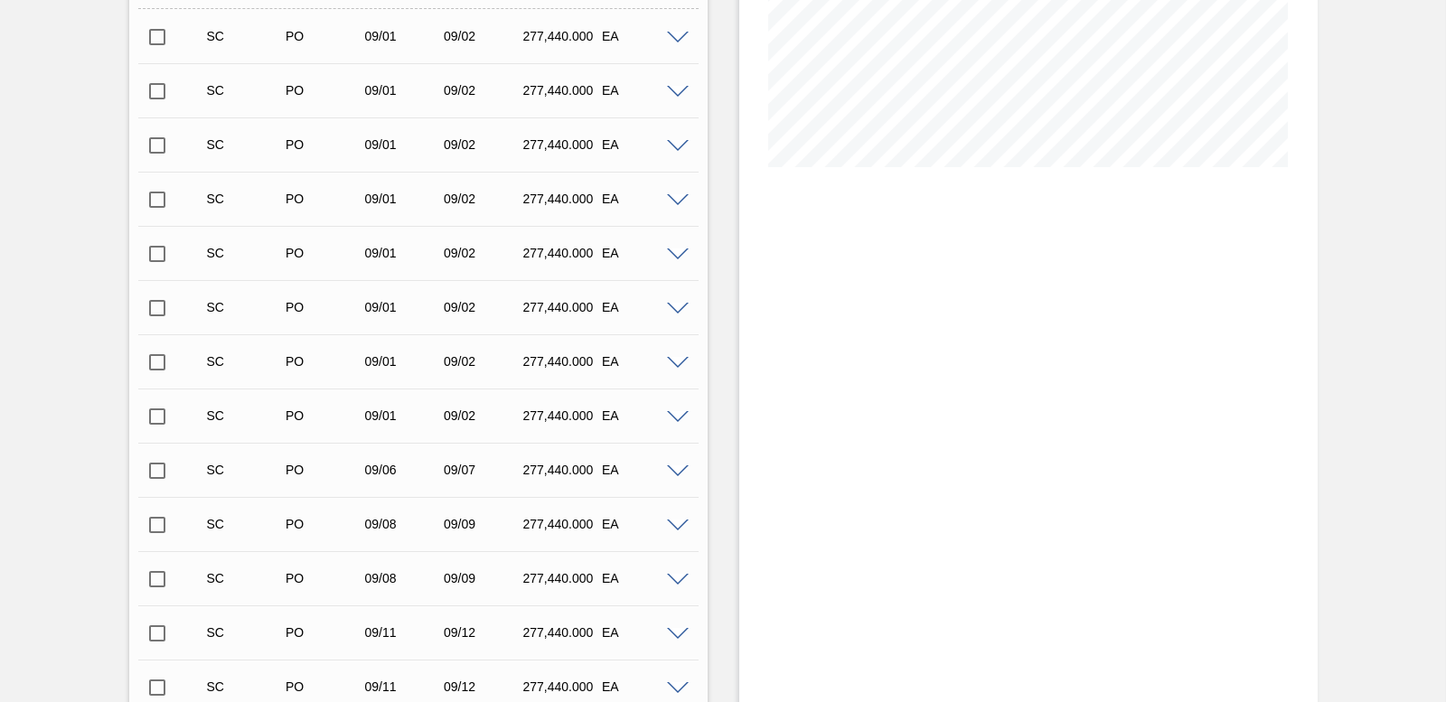
scroll to position [452, 0]
